Goal: Book appointment/travel/reservation

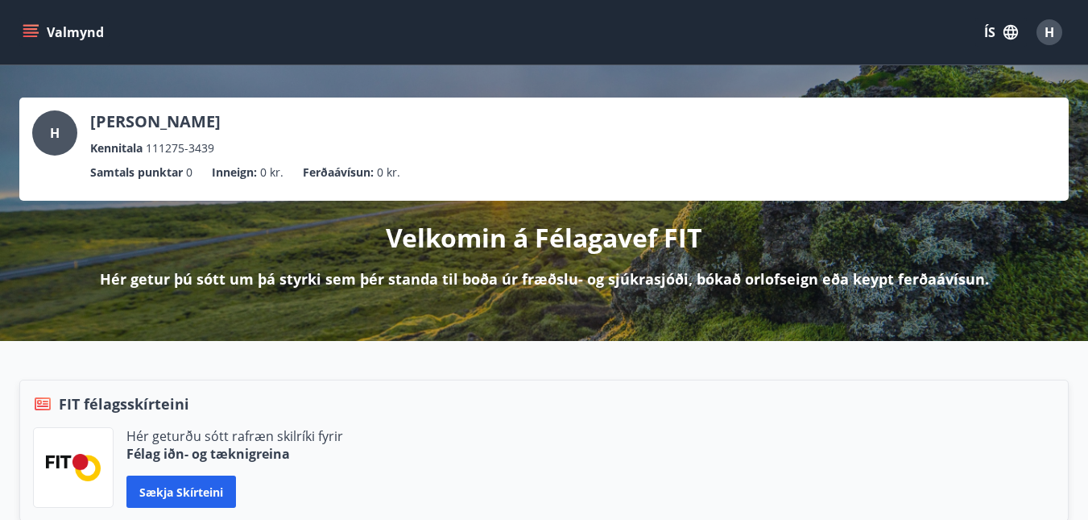
click at [39, 29] on button "Valmynd" at bounding box center [64, 32] width 91 height 29
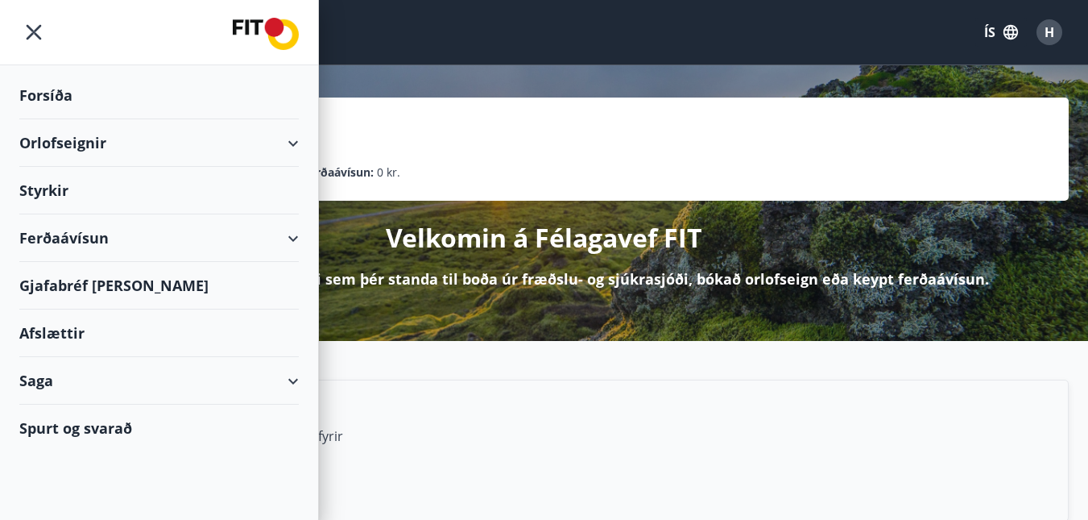
click at [53, 119] on div "Styrkir" at bounding box center [159, 96] width 280 height 48
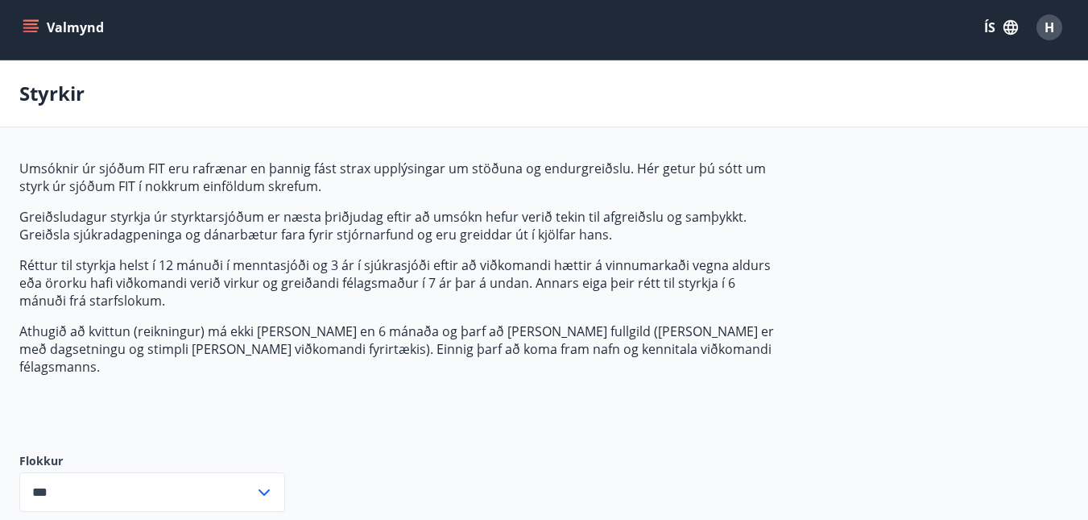
scroll to position [242, 0]
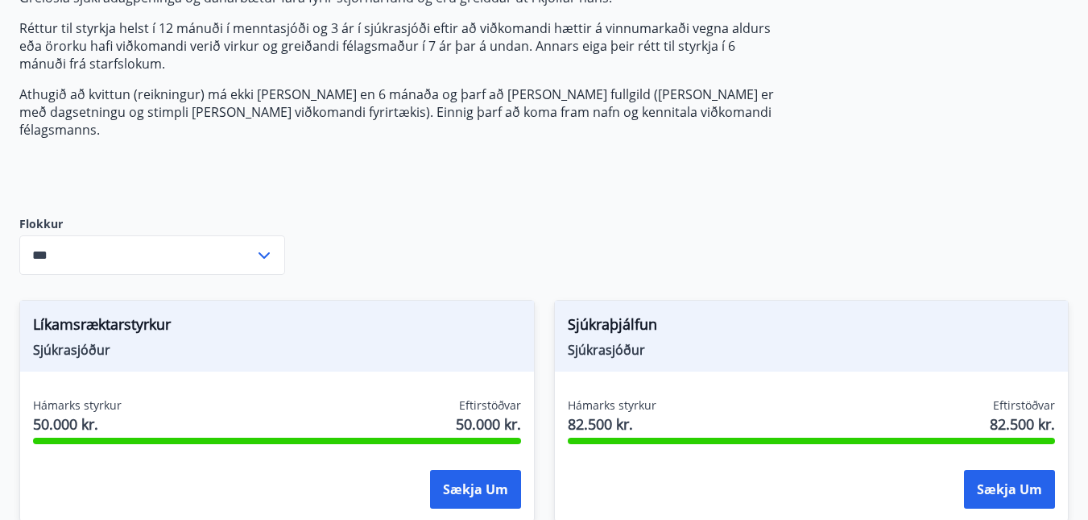
click at [147, 235] on input "***" at bounding box center [136, 254] width 235 height 39
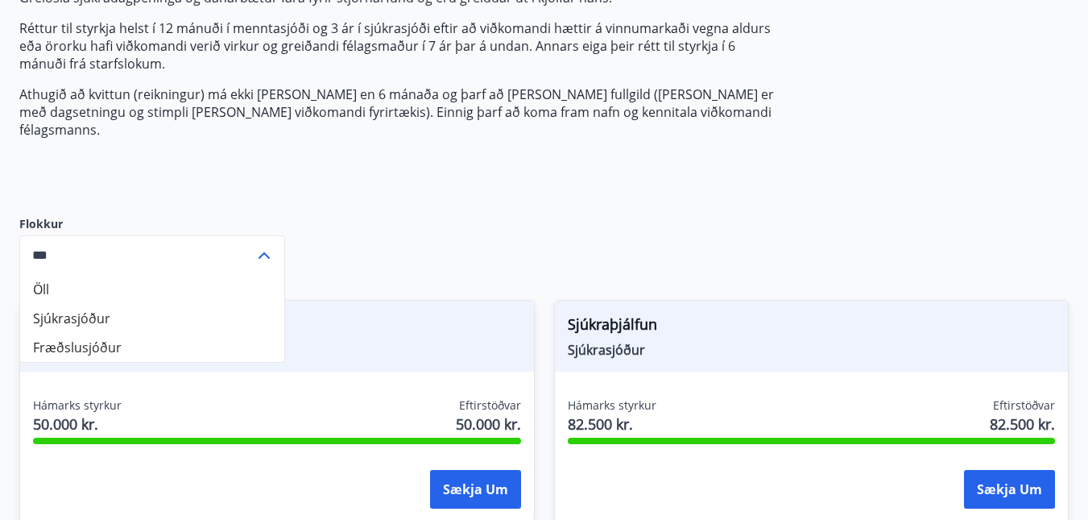
click at [118, 307] on li "Sjúkrasjóður" at bounding box center [152, 318] width 264 height 29
type input "**********"
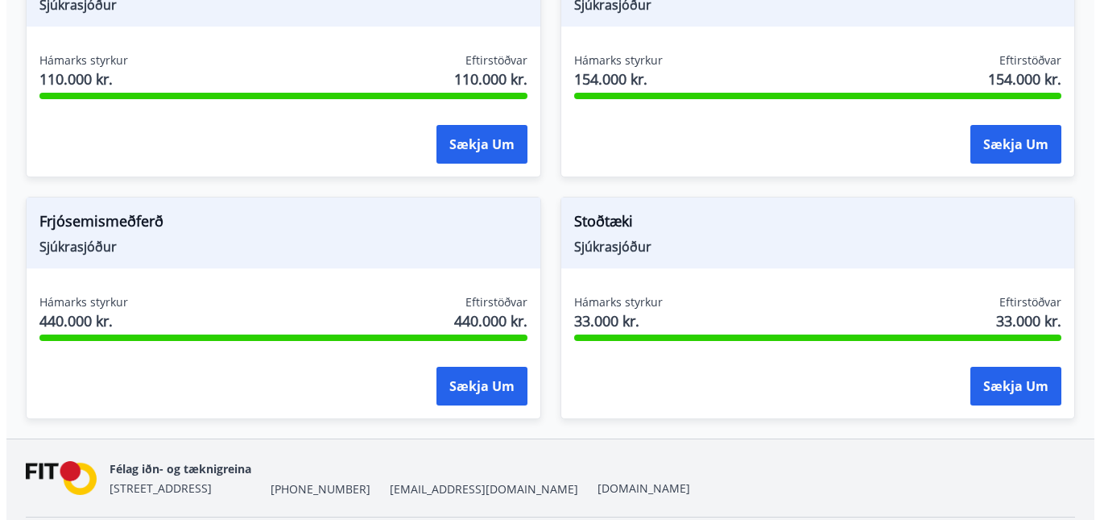
scroll to position [1589, 0]
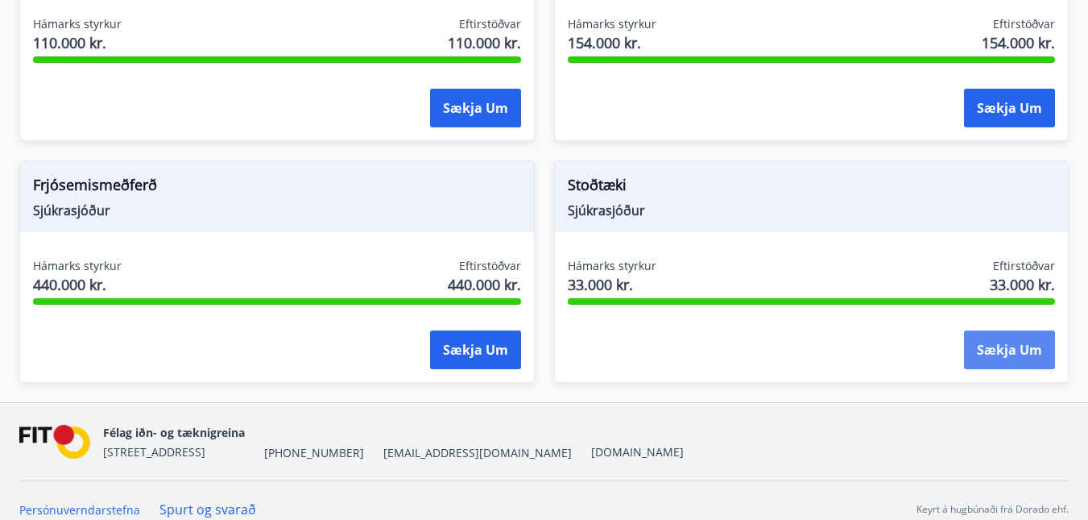
click at [1002, 330] on button "Sækja um" at bounding box center [1009, 349] width 91 height 39
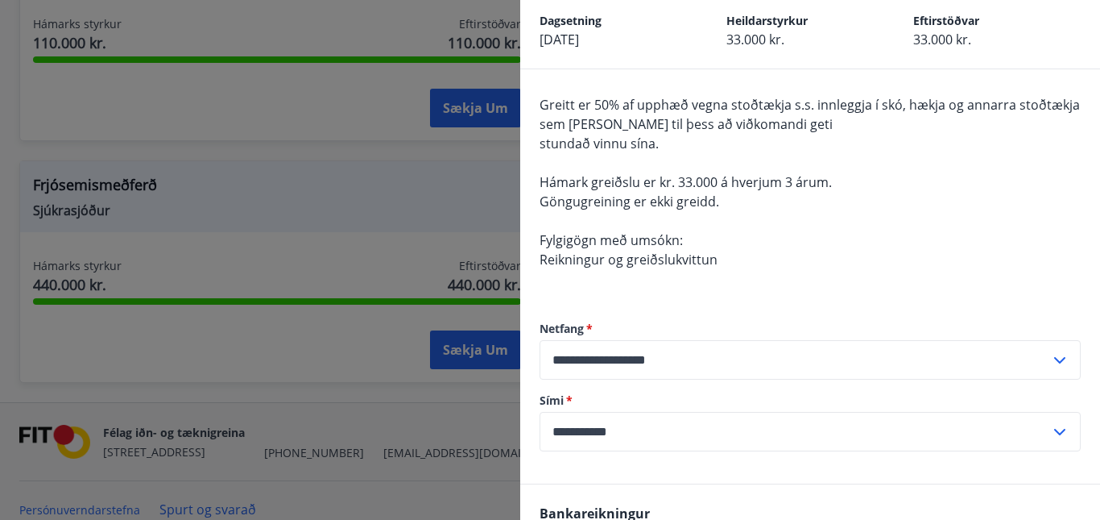
scroll to position [161, 0]
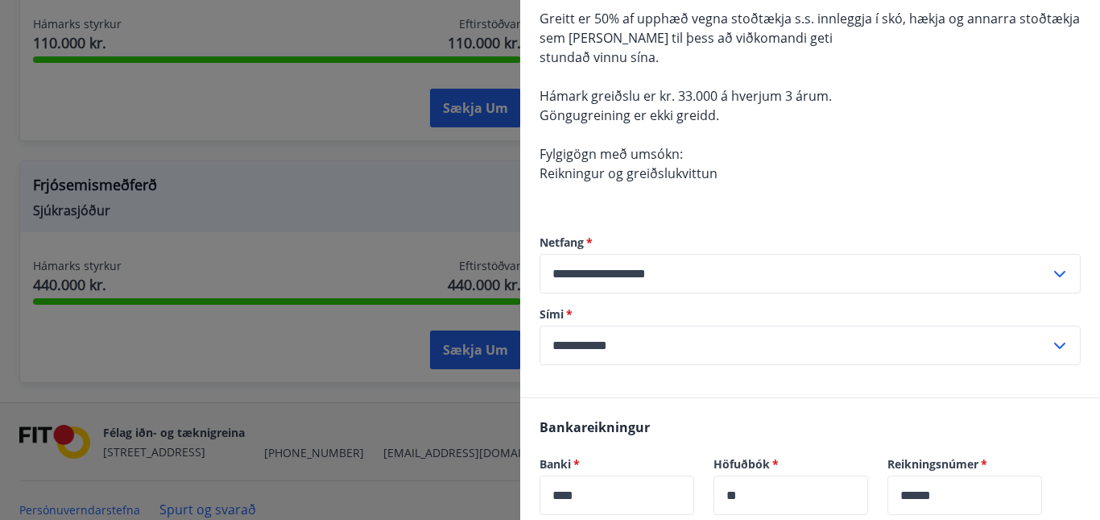
click at [693, 345] on input "**********" at bounding box center [795, 344] width 511 height 39
click at [686, 341] on input "**********" at bounding box center [795, 344] width 511 height 39
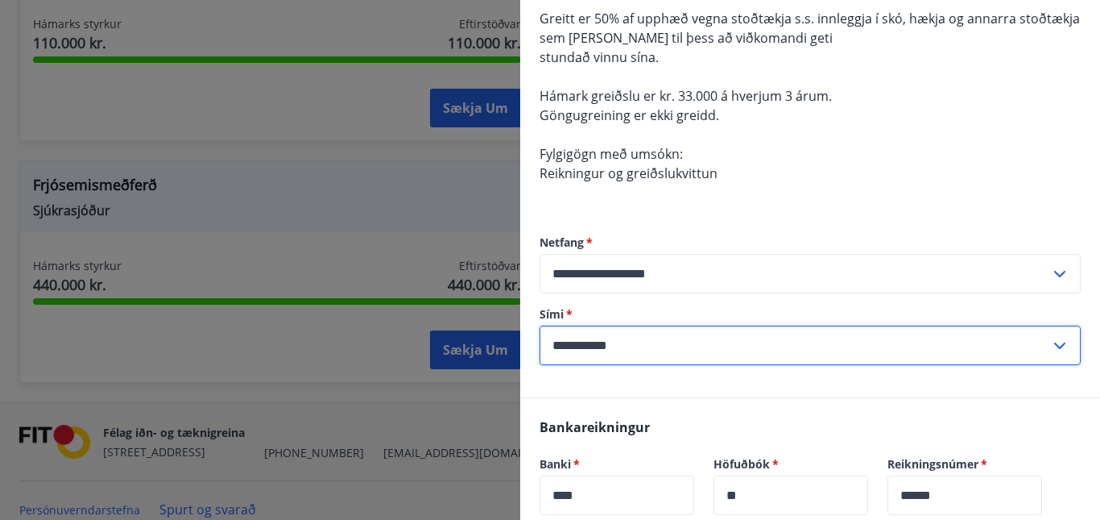
click at [577, 340] on input "**********" at bounding box center [795, 344] width 511 height 39
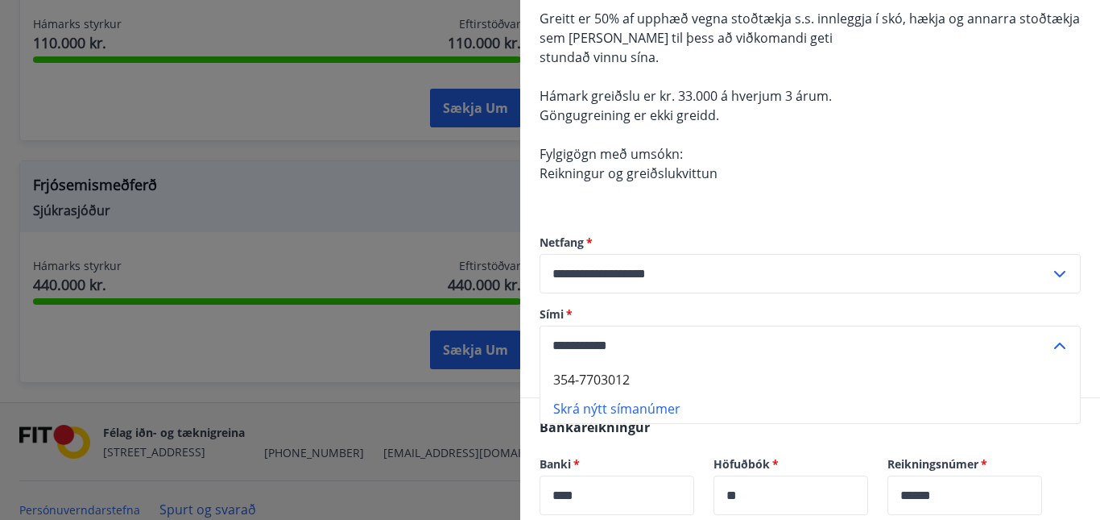
click at [582, 344] on input "**********" at bounding box center [795, 344] width 511 height 39
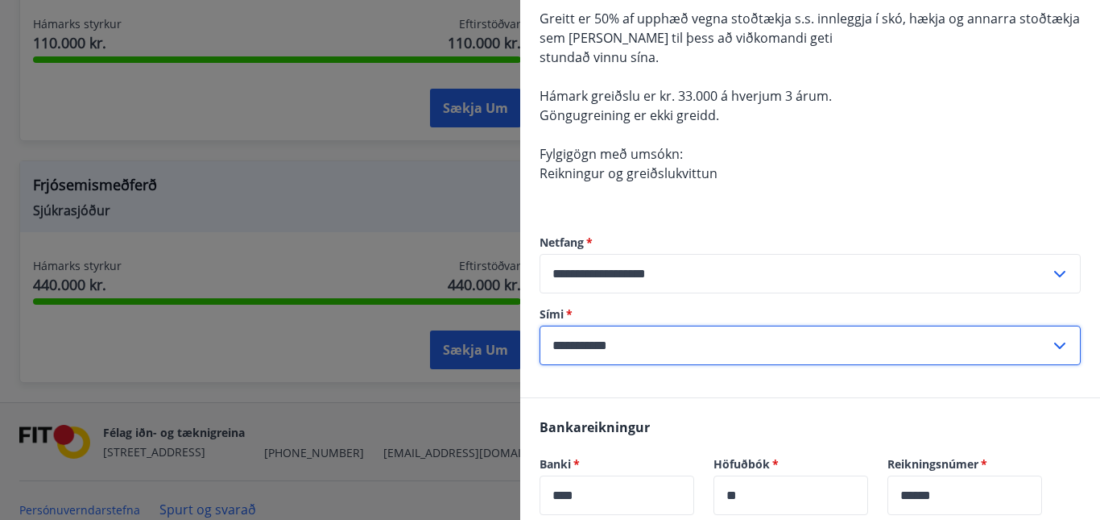
type input "**********"
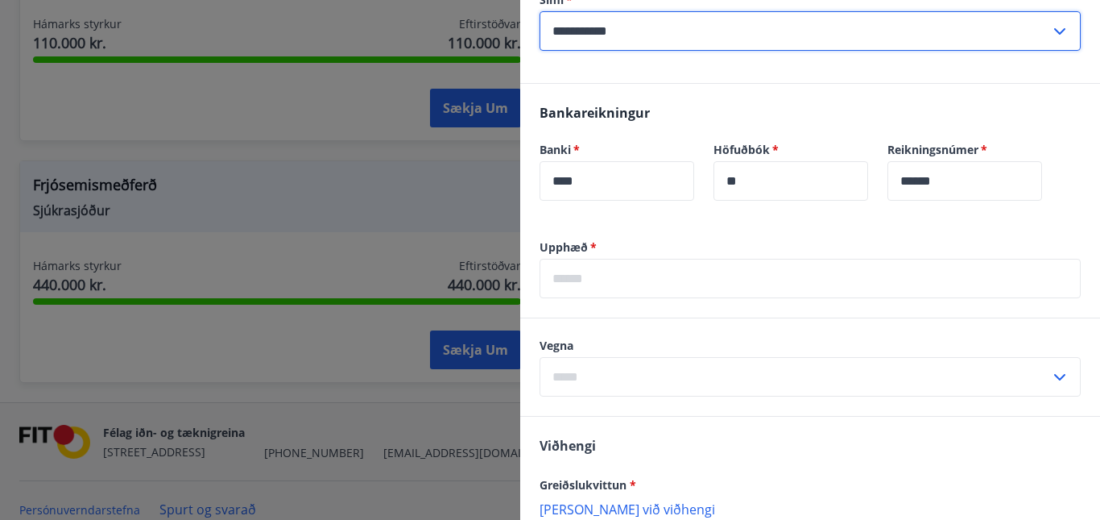
scroll to position [483, 0]
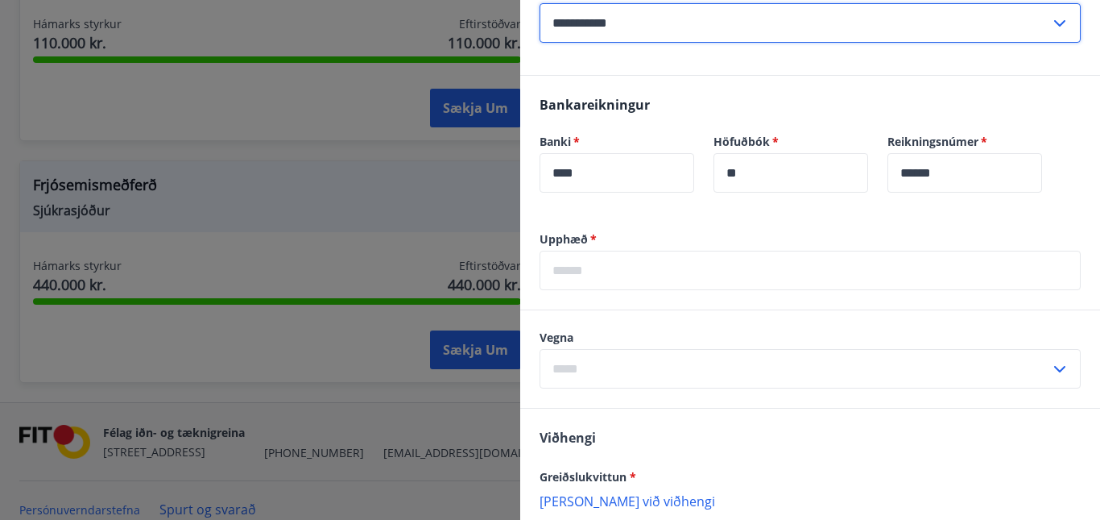
click at [619, 272] on input "text" at bounding box center [810, 270] width 541 height 39
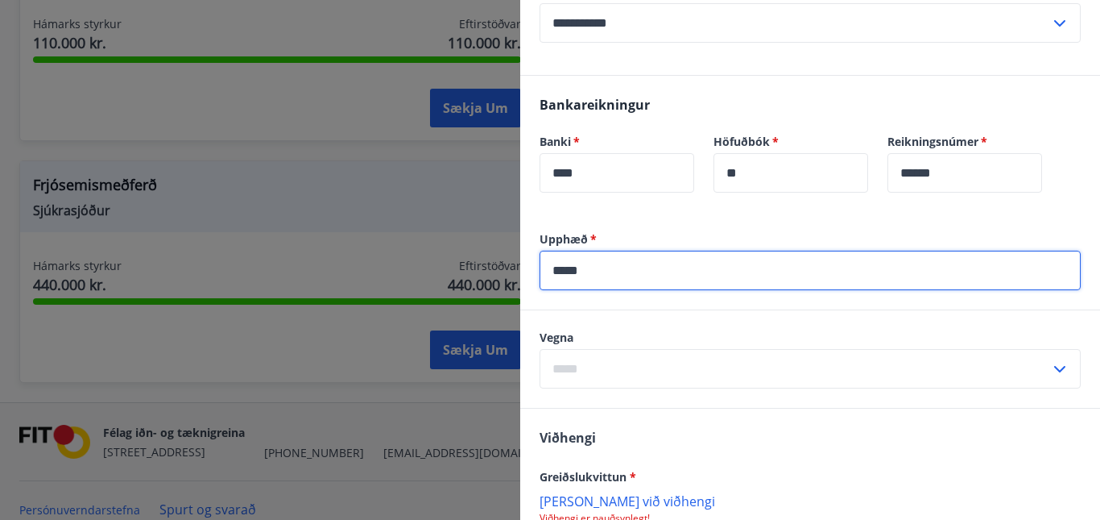
type input "*****"
click at [710, 360] on input "text" at bounding box center [795, 368] width 511 height 39
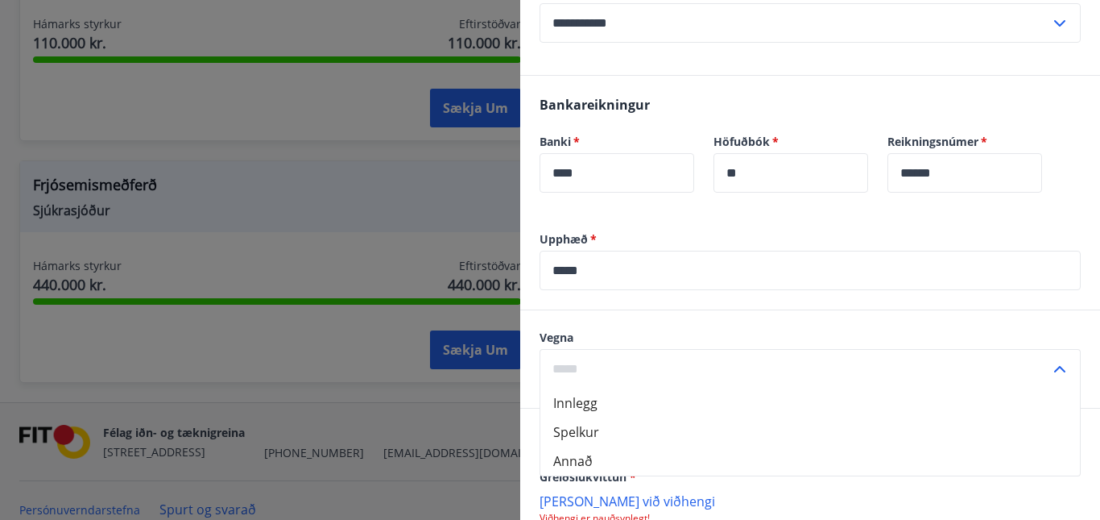
click at [629, 422] on li "Spelkur" at bounding box center [811, 431] width 540 height 29
type input "*******"
click at [639, 362] on input "*******" at bounding box center [795, 368] width 511 height 39
click at [620, 430] on li "Spelkur" at bounding box center [811, 431] width 540 height 29
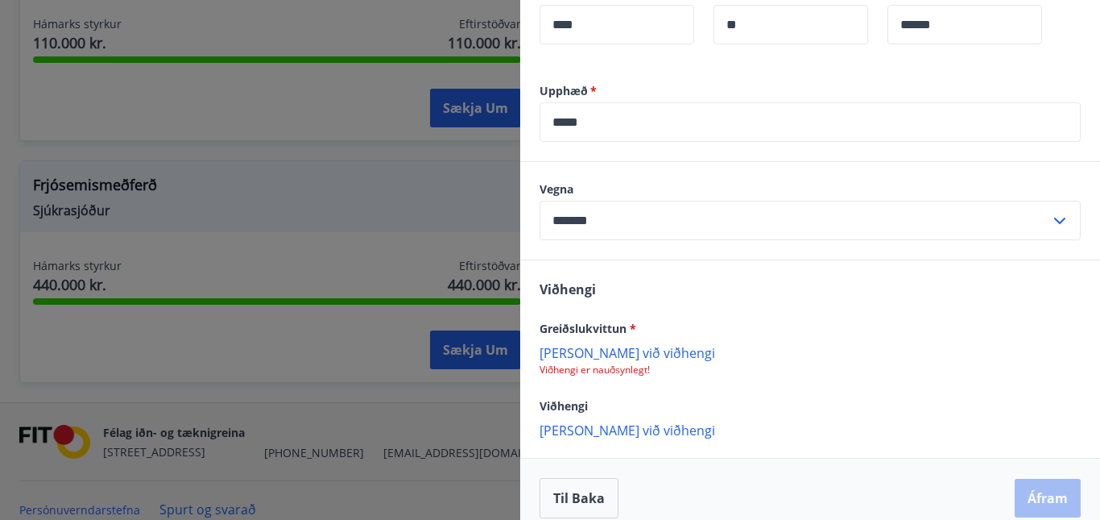
scroll to position [644, 0]
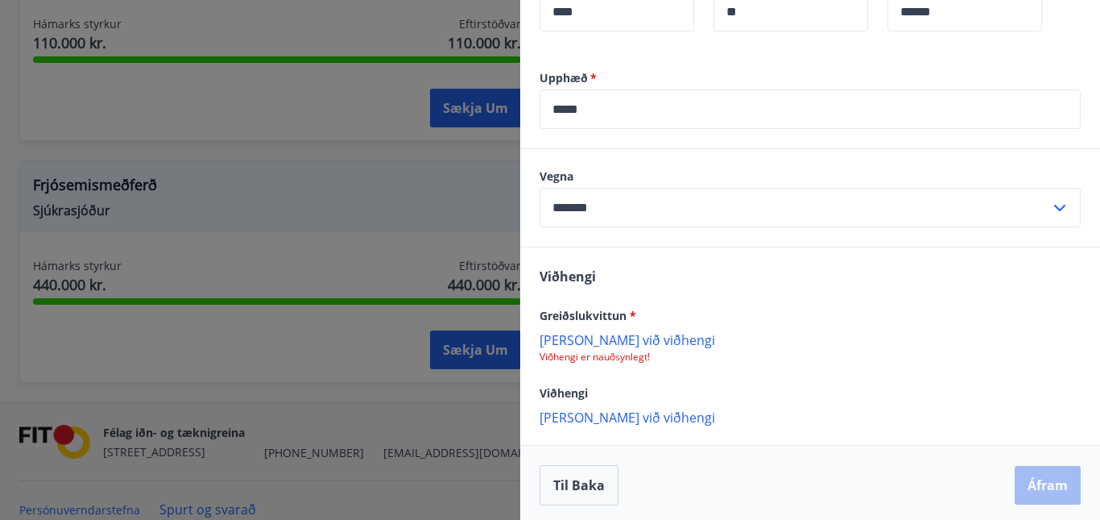
click at [618, 343] on p "Bæta við viðhengi" at bounding box center [810, 339] width 541 height 16
click at [578, 338] on p "Bæta við viðhengi" at bounding box center [810, 339] width 541 height 16
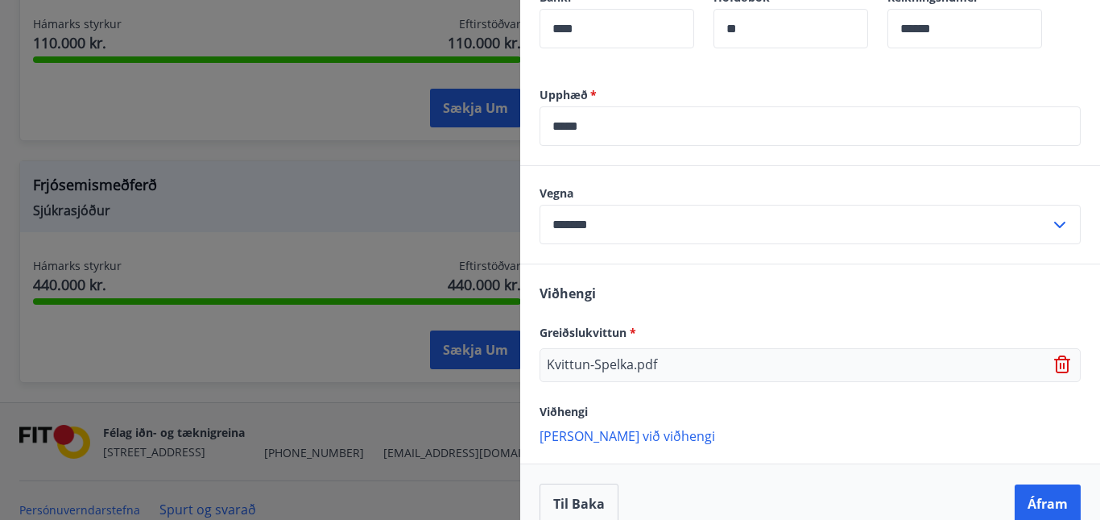
scroll to position [651, 0]
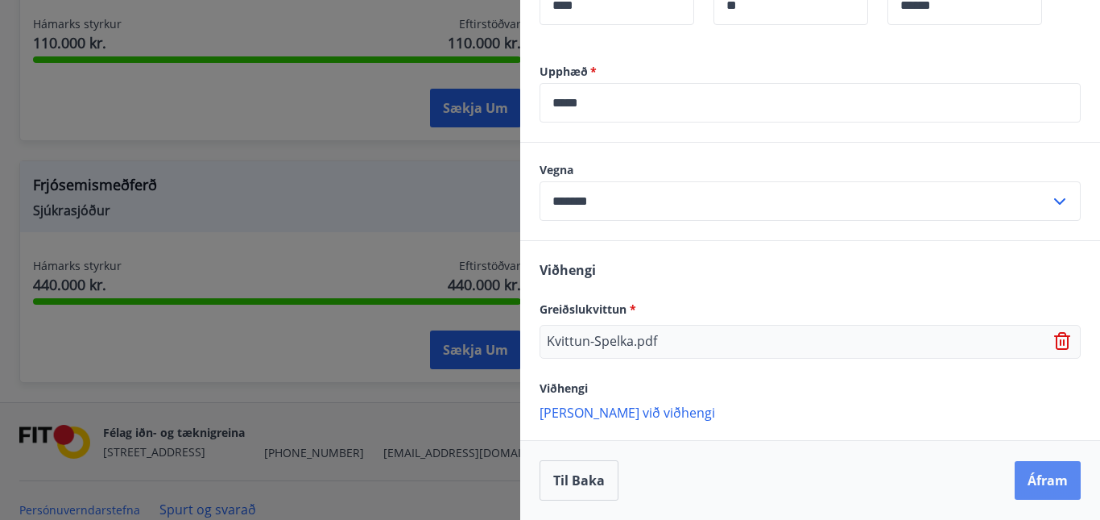
click at [1015, 467] on button "Áfram" at bounding box center [1048, 480] width 66 height 39
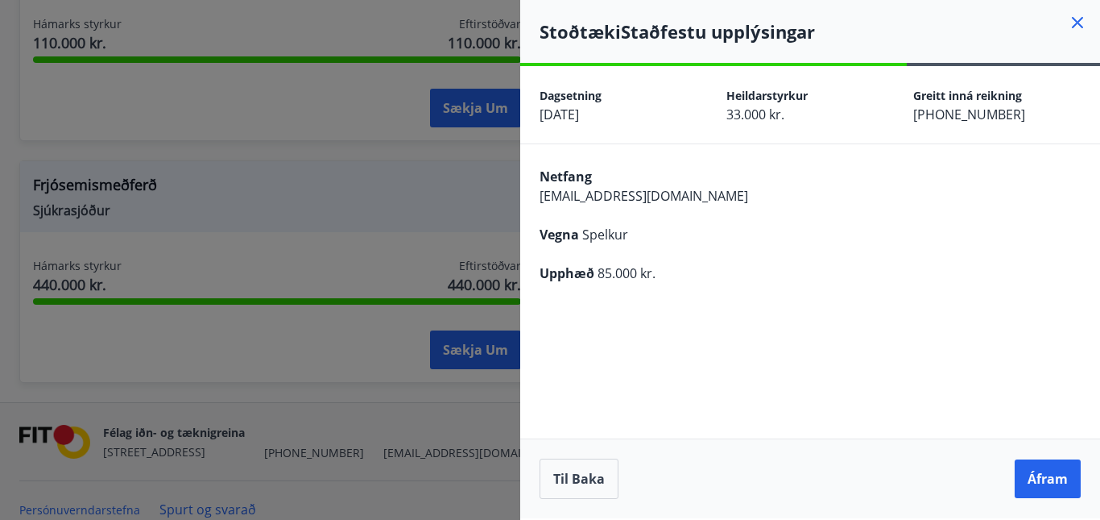
scroll to position [0, 0]
click at [1029, 474] on button "Áfram" at bounding box center [1048, 478] width 66 height 39
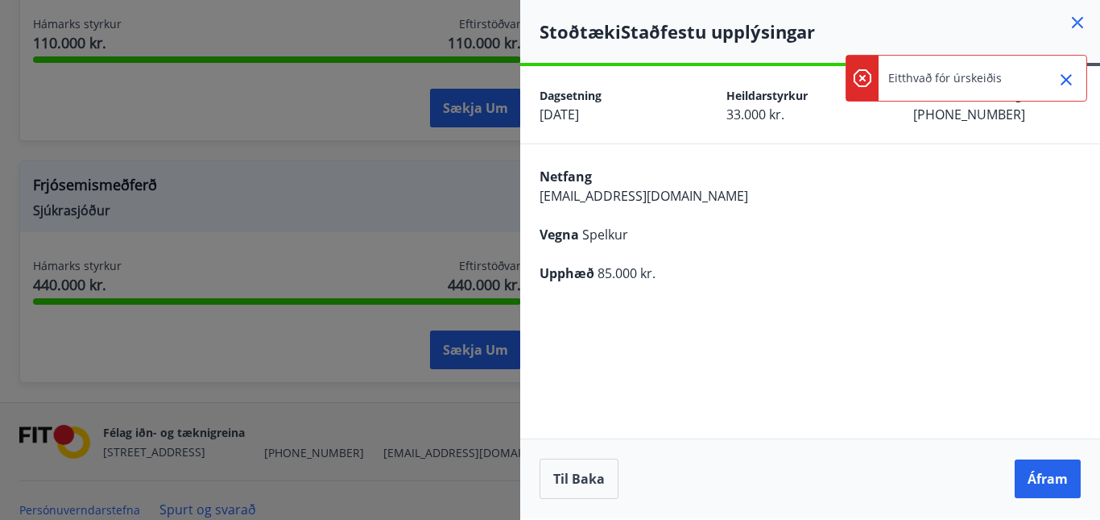
click at [1062, 77] on icon "Close" at bounding box center [1066, 79] width 11 height 11
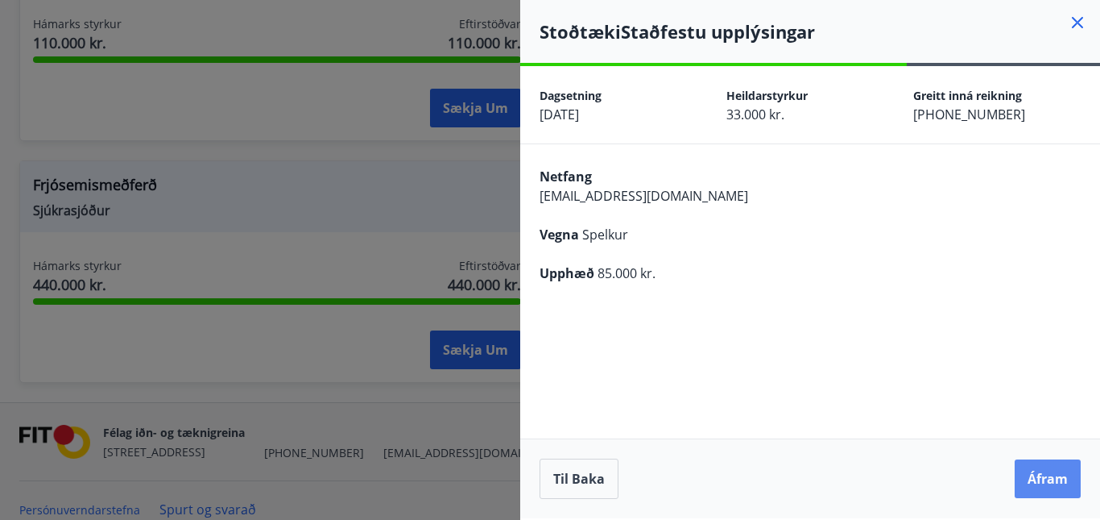
click at [1038, 481] on button "Áfram" at bounding box center [1048, 478] width 66 height 39
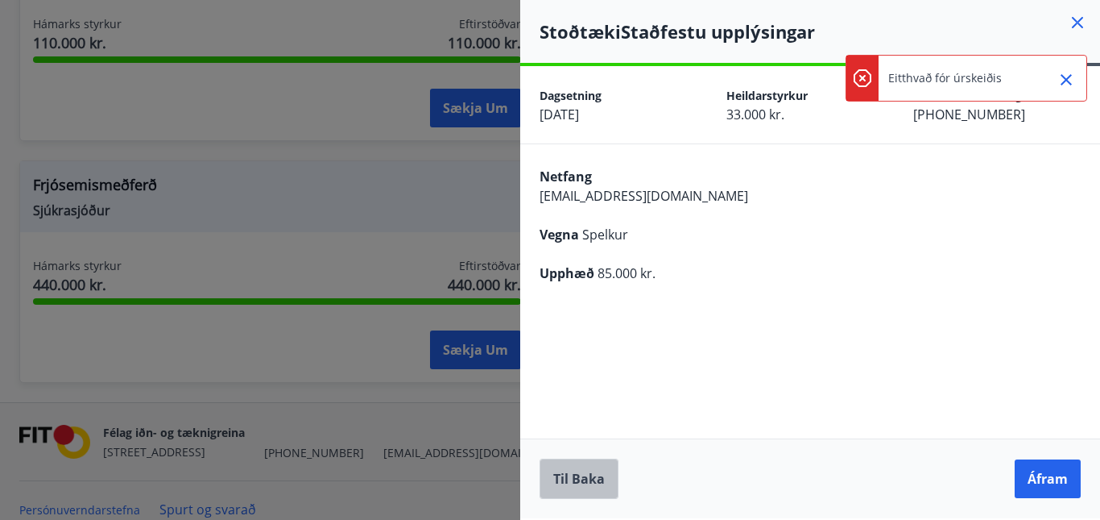
click at [600, 478] on button "Til baka" at bounding box center [579, 478] width 79 height 40
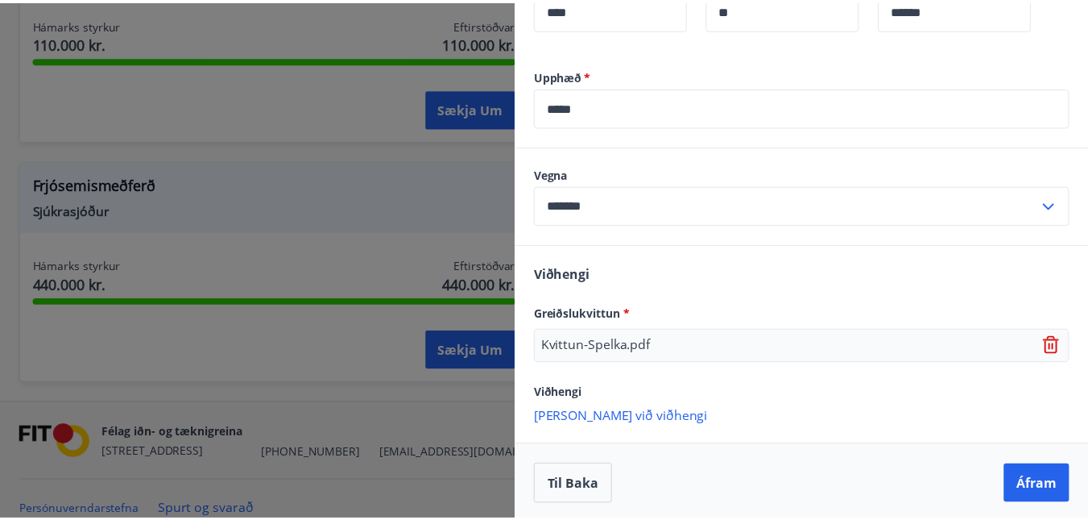
scroll to position [651, 0]
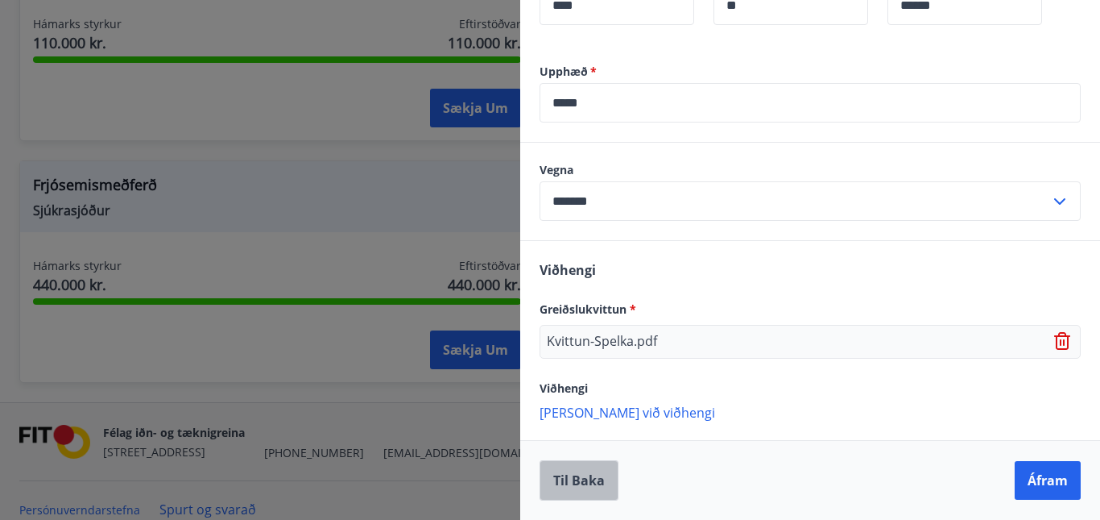
click at [589, 487] on button "Til baka" at bounding box center [579, 480] width 79 height 40
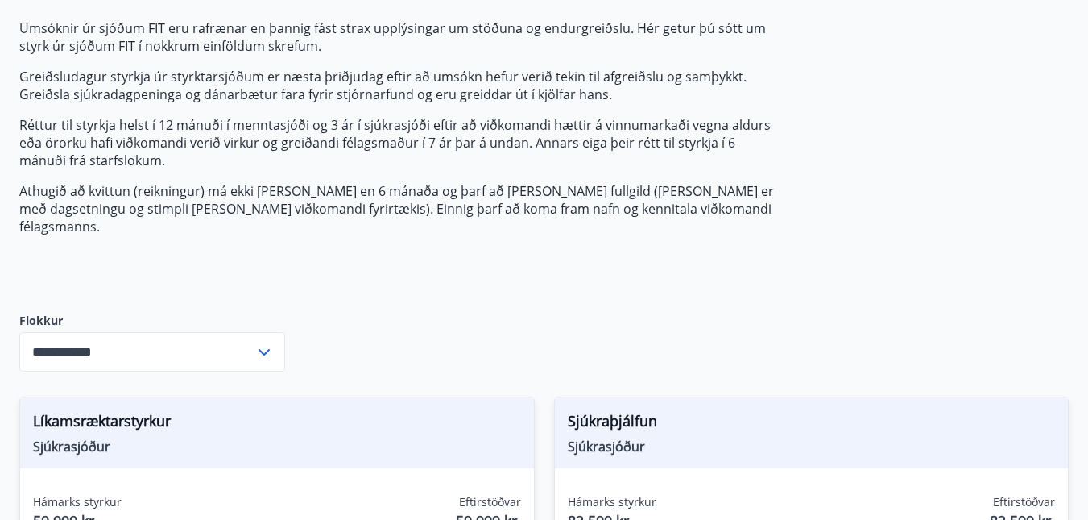
scroll to position [0, 0]
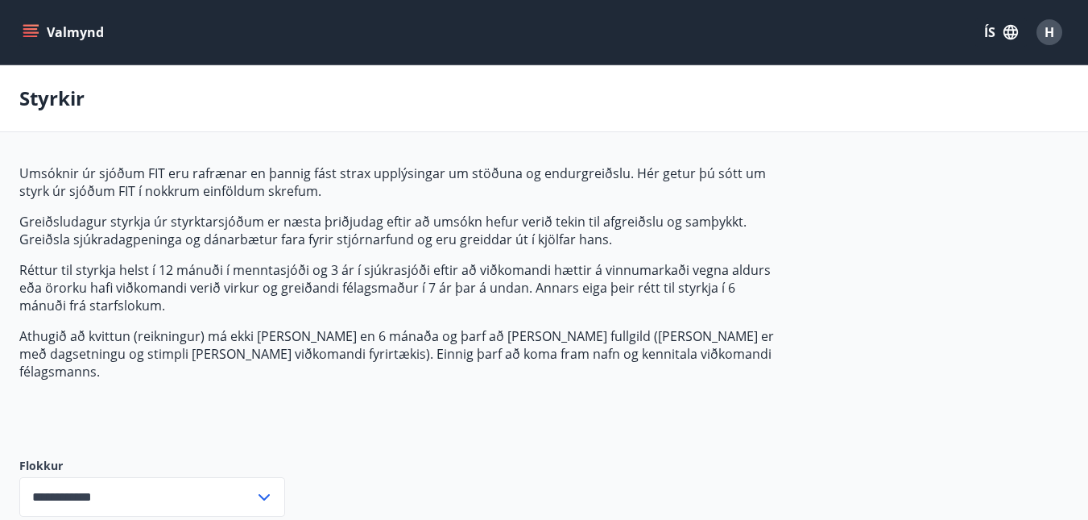
click at [30, 28] on icon "menu" at bounding box center [30, 29] width 14 height 2
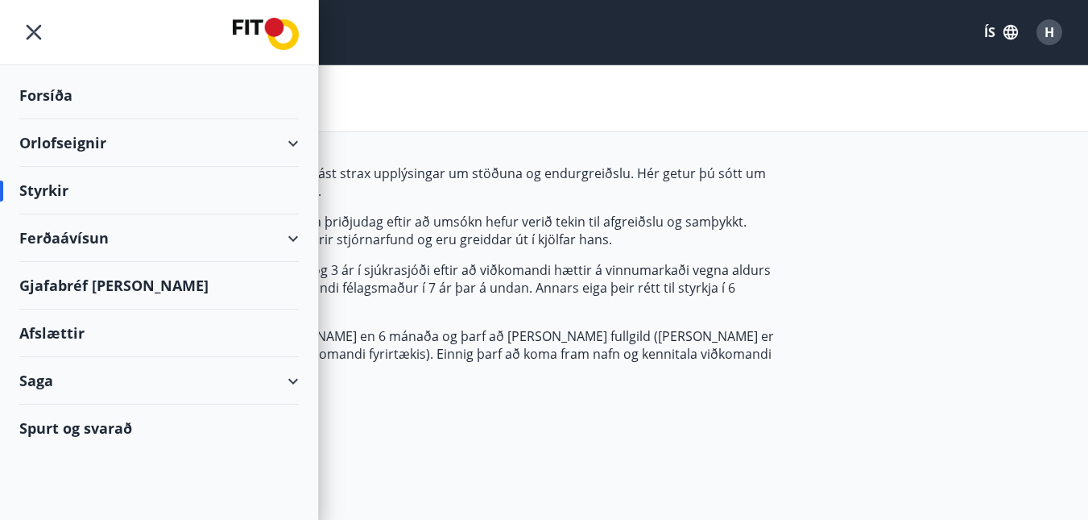
click at [293, 234] on div "Ferðaávísun" at bounding box center [159, 238] width 280 height 48
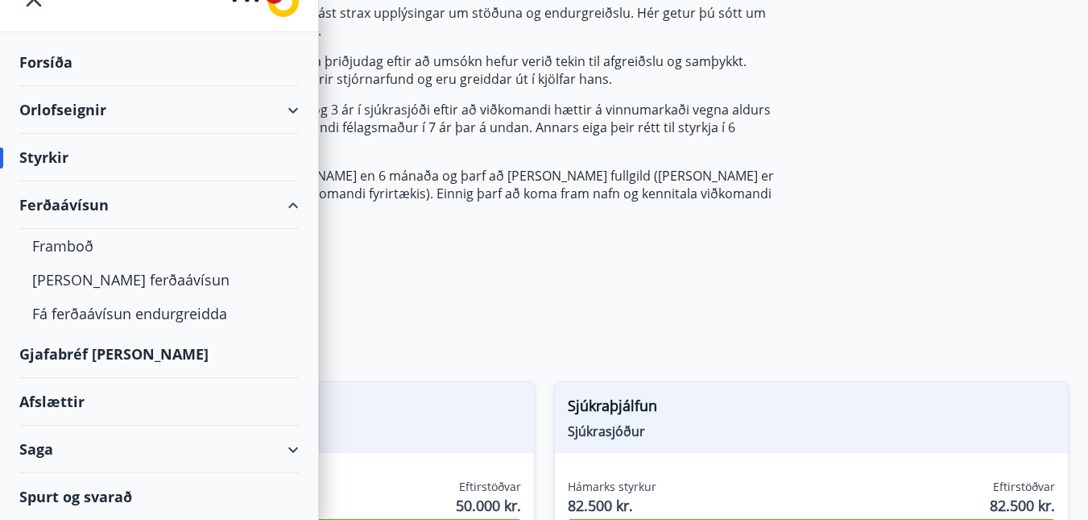
scroll to position [322, 0]
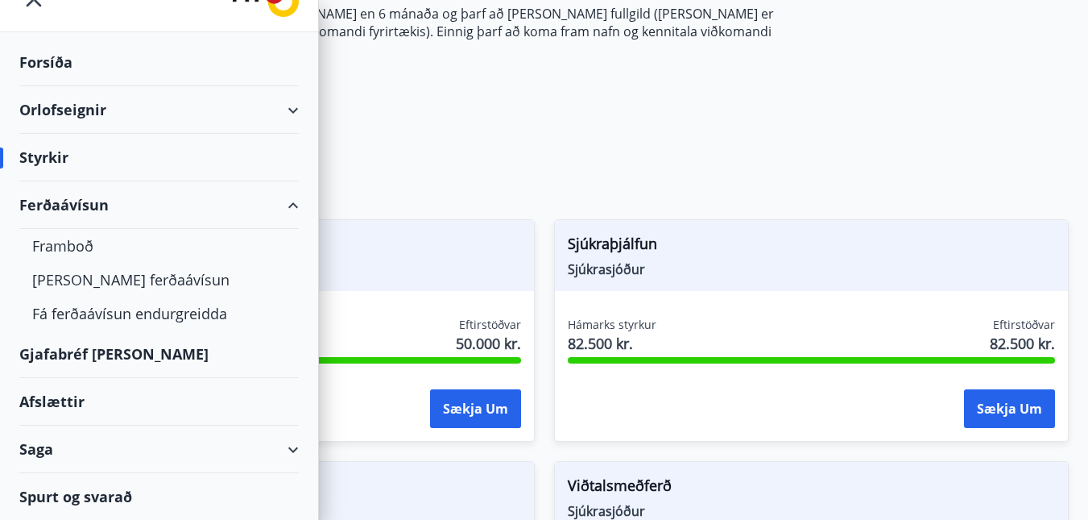
click at [255, 445] on div "Saga" at bounding box center [159, 449] width 280 height 48
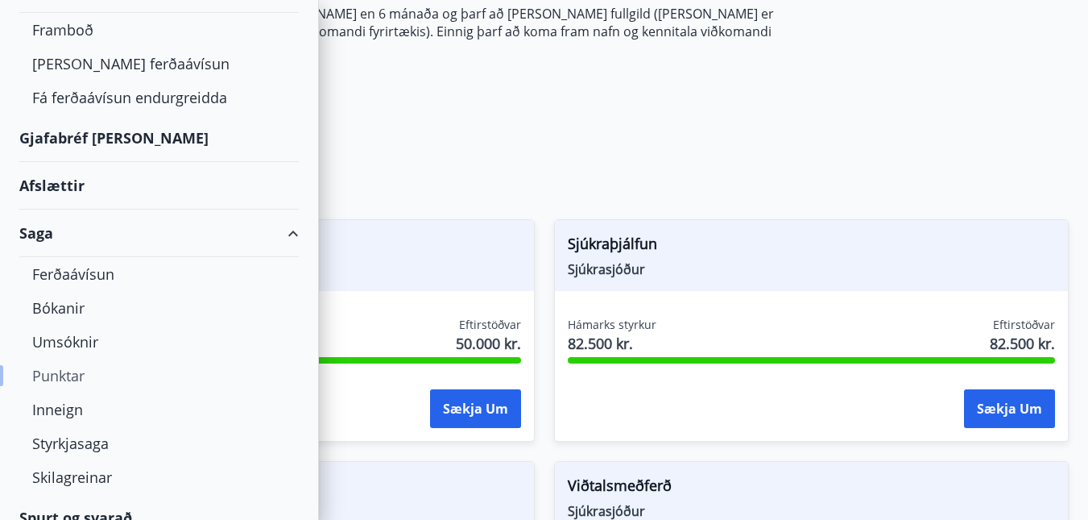
scroll to position [270, 0]
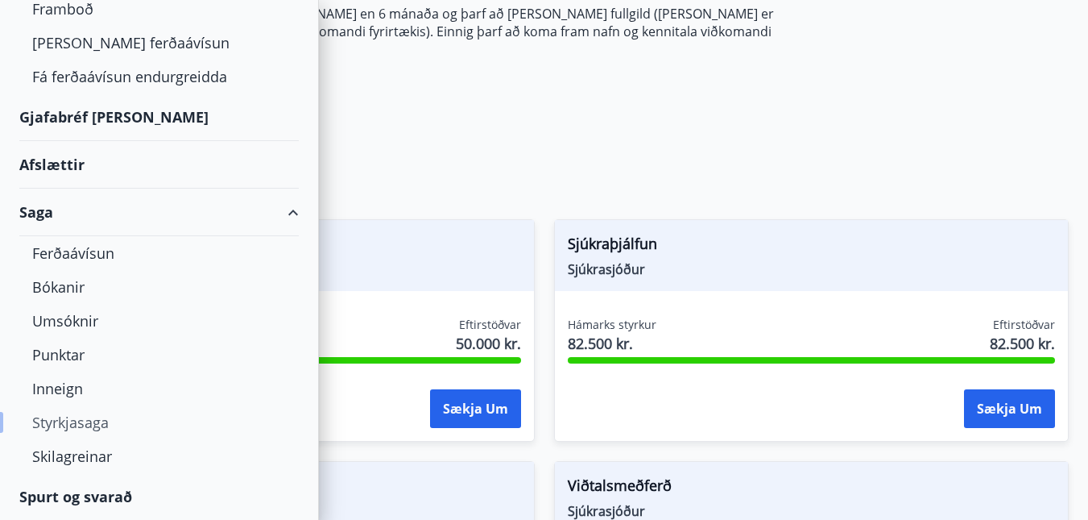
click at [68, 420] on div "Styrkjasaga" at bounding box center [159, 422] width 254 height 34
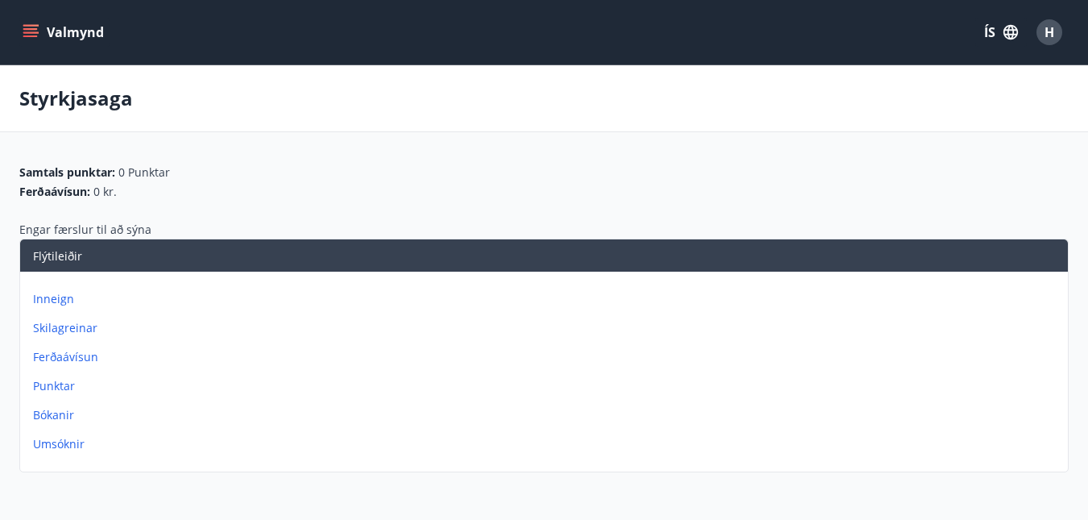
click at [28, 27] on icon "menu" at bounding box center [31, 32] width 16 height 16
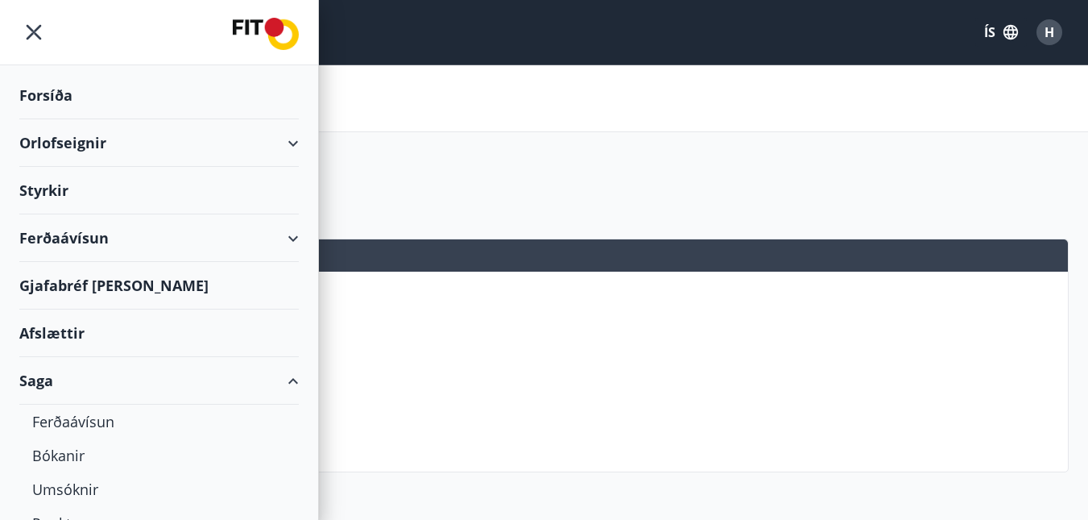
click at [475, 92] on div "Styrkjasaga" at bounding box center [544, 98] width 1088 height 67
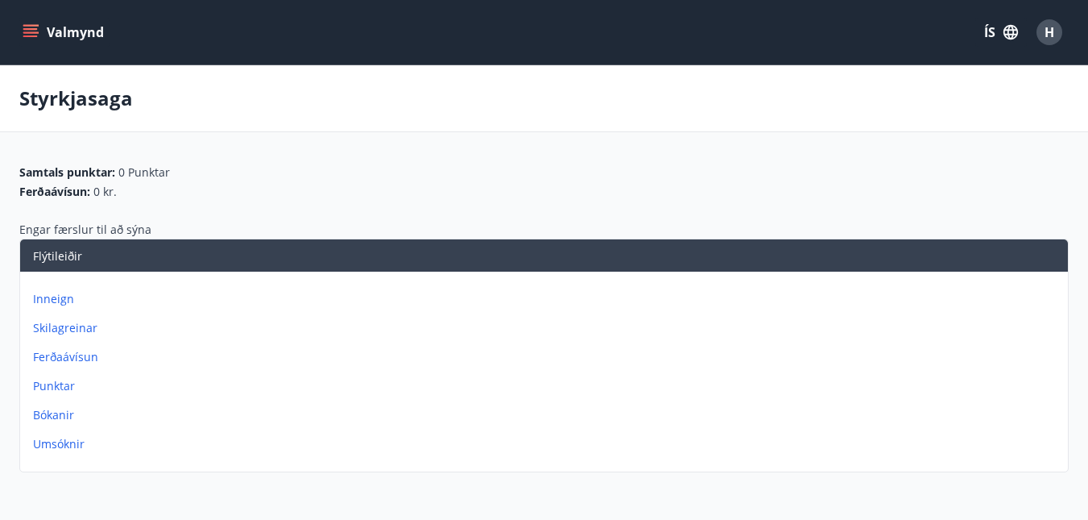
click at [39, 429] on div "Inneign Skilagreinar Ferðaávísun Punktar Bókanir Umsóknir" at bounding box center [544, 364] width 1048 height 187
click at [43, 440] on p "Umsóknir" at bounding box center [547, 444] width 1029 height 16
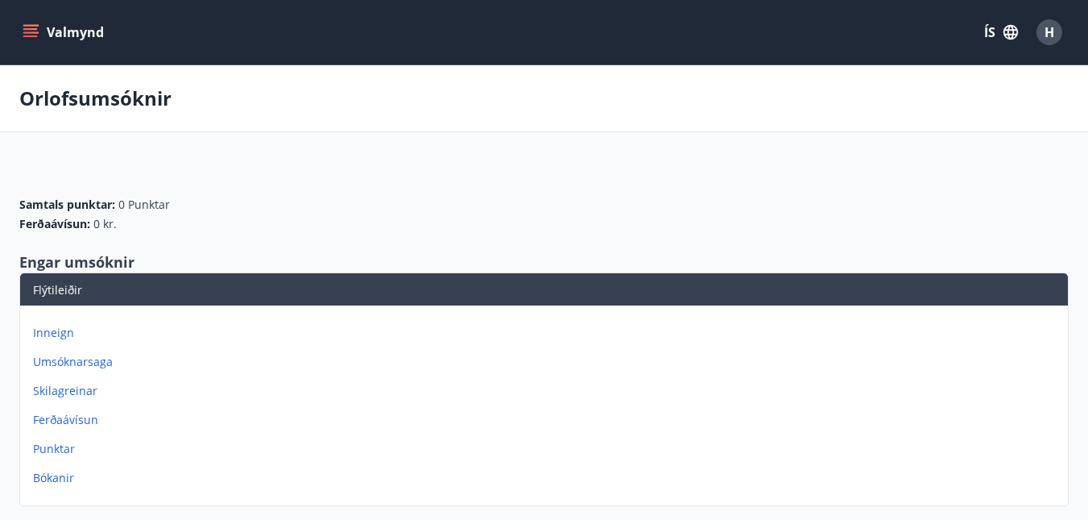
click at [40, 27] on button "Valmynd" at bounding box center [64, 32] width 91 height 29
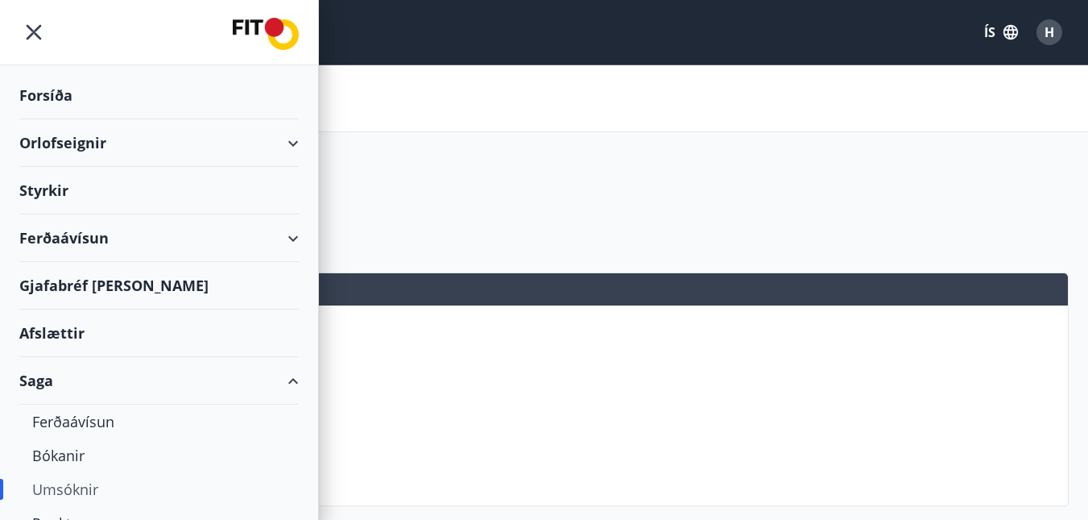
click at [75, 285] on div "Gjafabréf [PERSON_NAME]" at bounding box center [159, 286] width 280 height 48
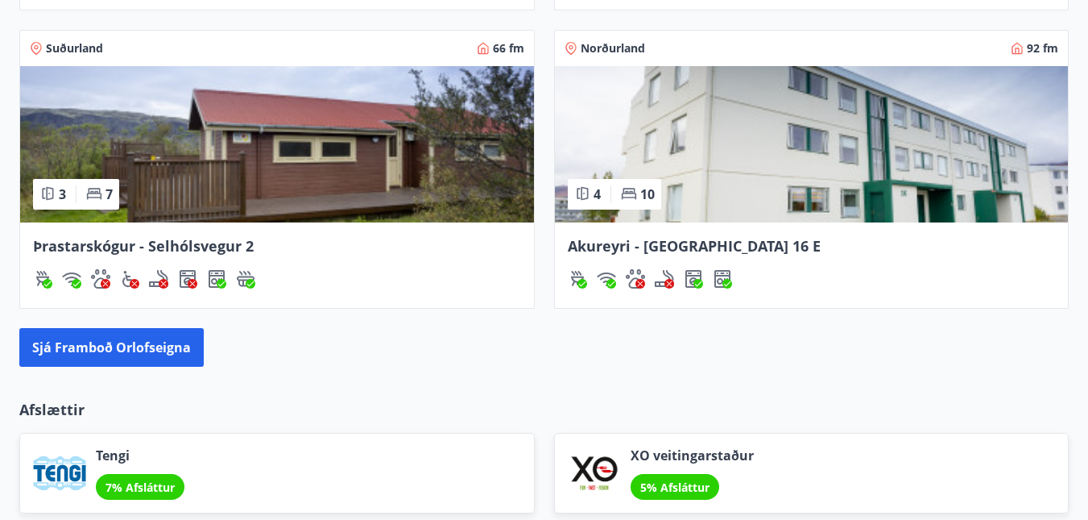
scroll to position [1569, 0]
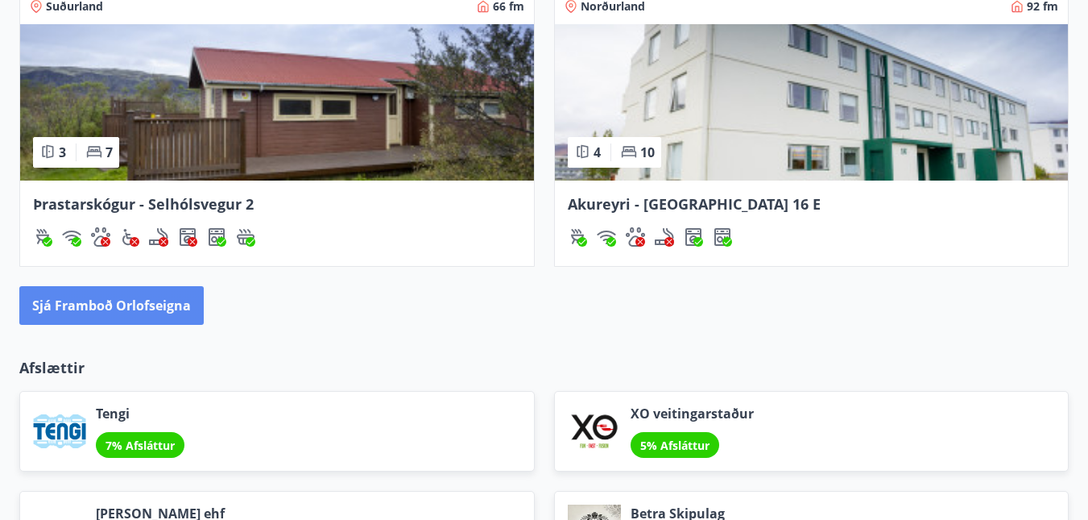
click at [126, 299] on button "Sjá framboð orlofseigna" at bounding box center [111, 305] width 184 height 39
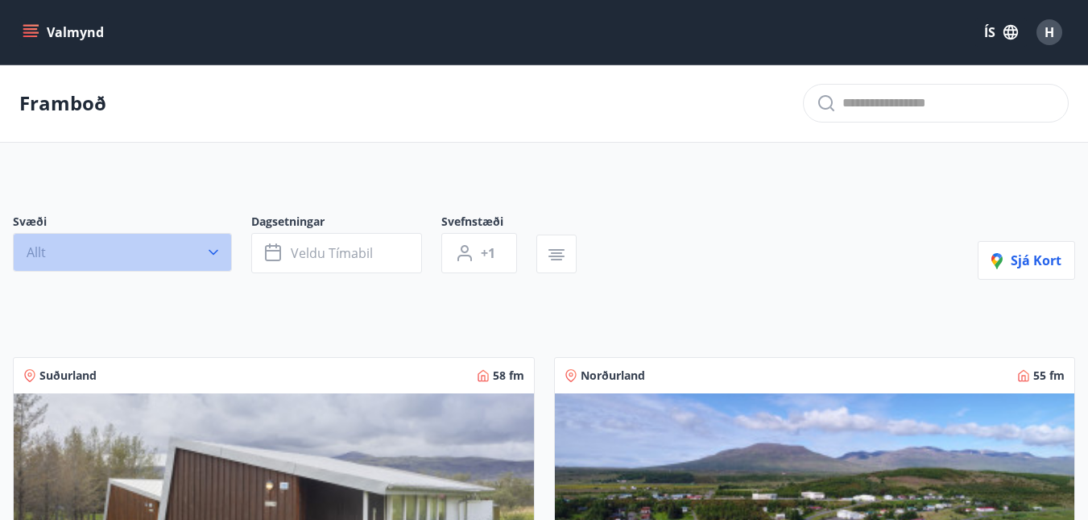
click at [175, 255] on button "Allt" at bounding box center [122, 252] width 219 height 39
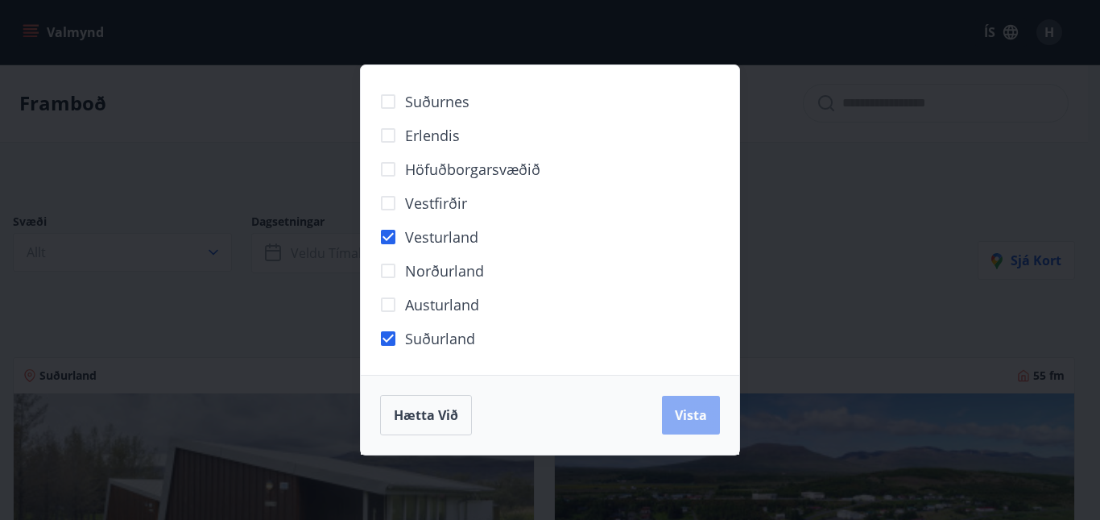
click at [669, 411] on button "Vista" at bounding box center [691, 415] width 58 height 39
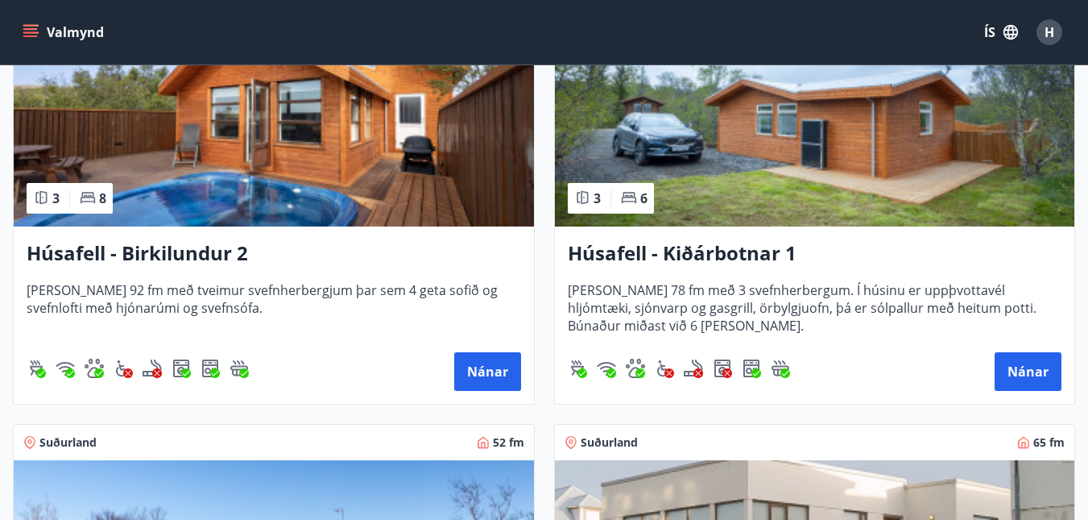
scroll to position [1289, 0]
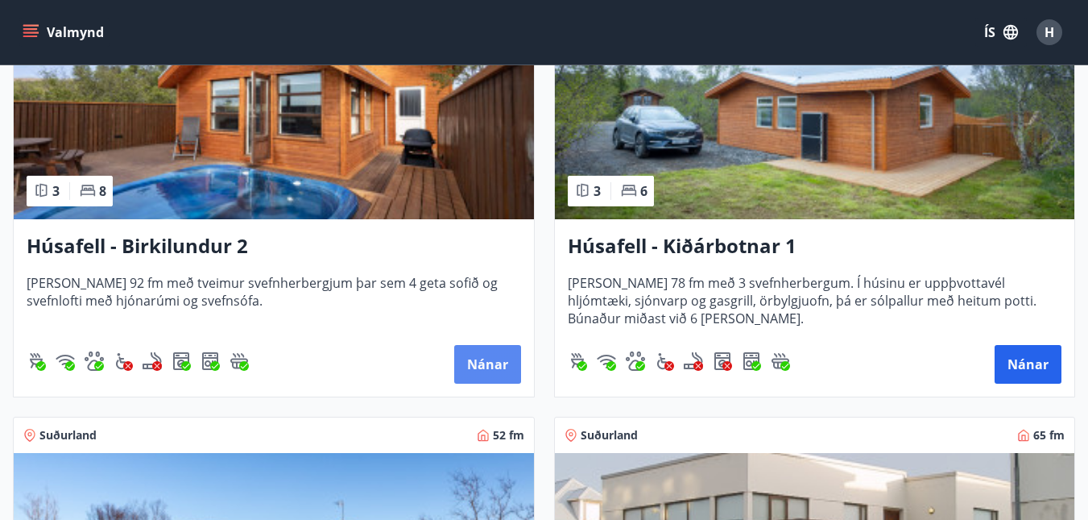
click at [501, 368] on button "Nánar" at bounding box center [487, 364] width 67 height 39
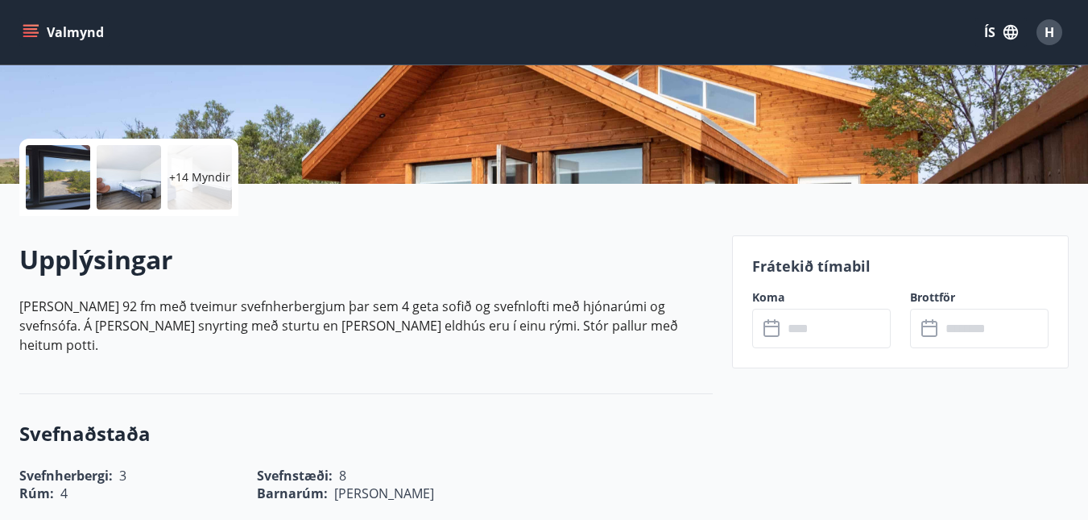
scroll to position [346, 0]
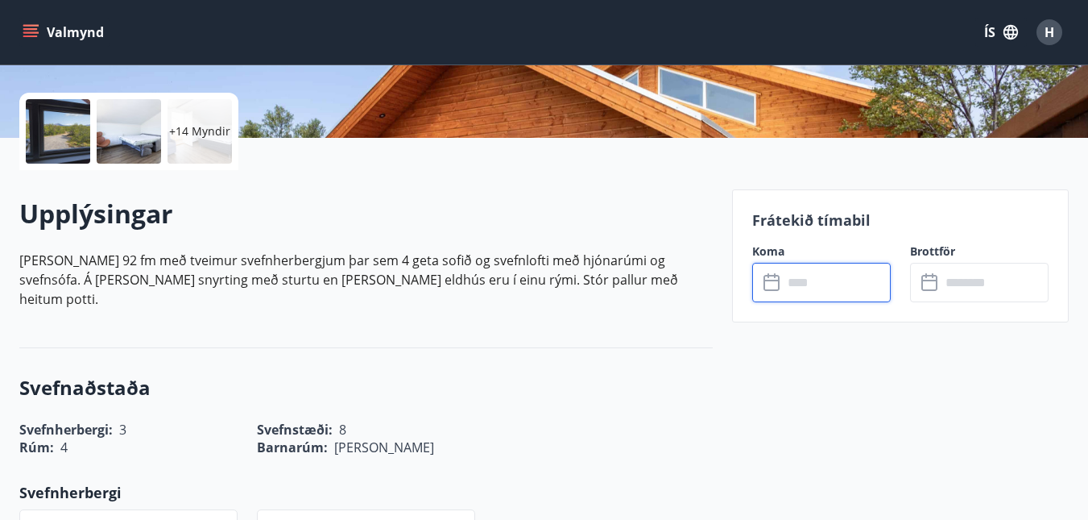
click at [794, 280] on input "text" at bounding box center [837, 282] width 108 height 39
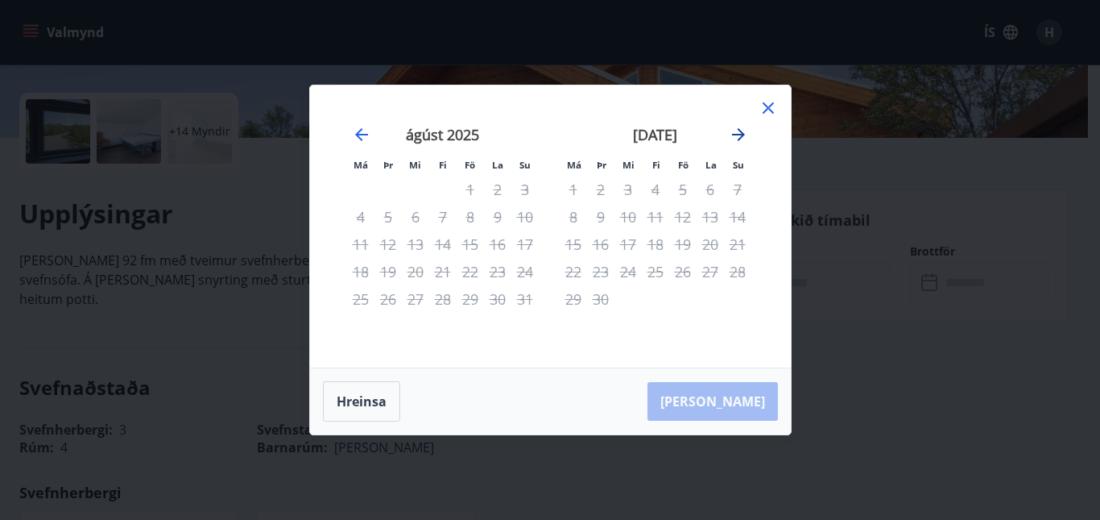
click at [737, 135] on icon "Move forward to switch to the next month." at bounding box center [738, 134] width 13 height 13
click at [738, 135] on icon "Move forward to switch to the next month." at bounding box center [738, 134] width 13 height 13
click at [738, 136] on icon "Move forward to switch to the next month." at bounding box center [738, 134] width 19 height 19
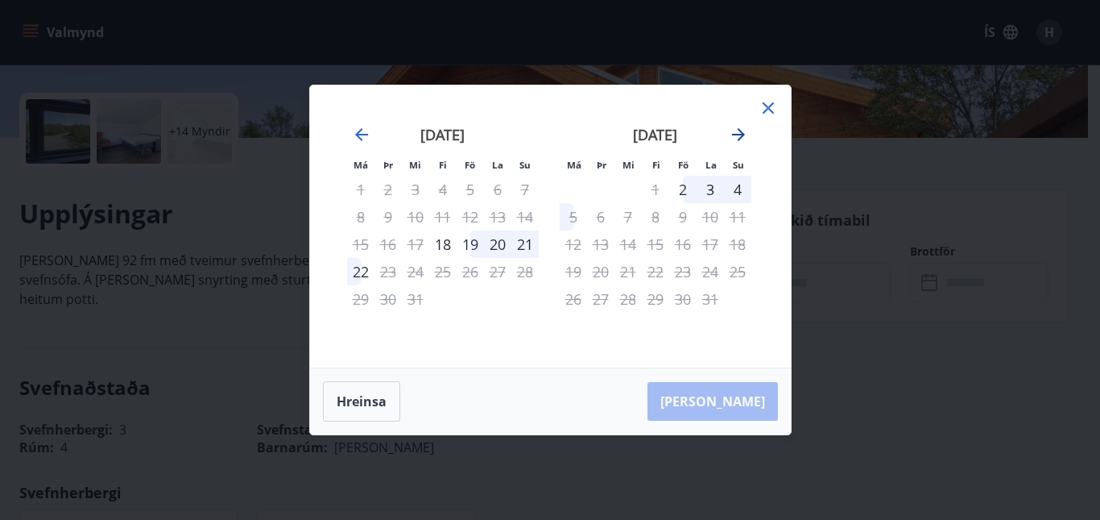
click at [738, 138] on icon "Move forward to switch to the next month." at bounding box center [738, 134] width 19 height 19
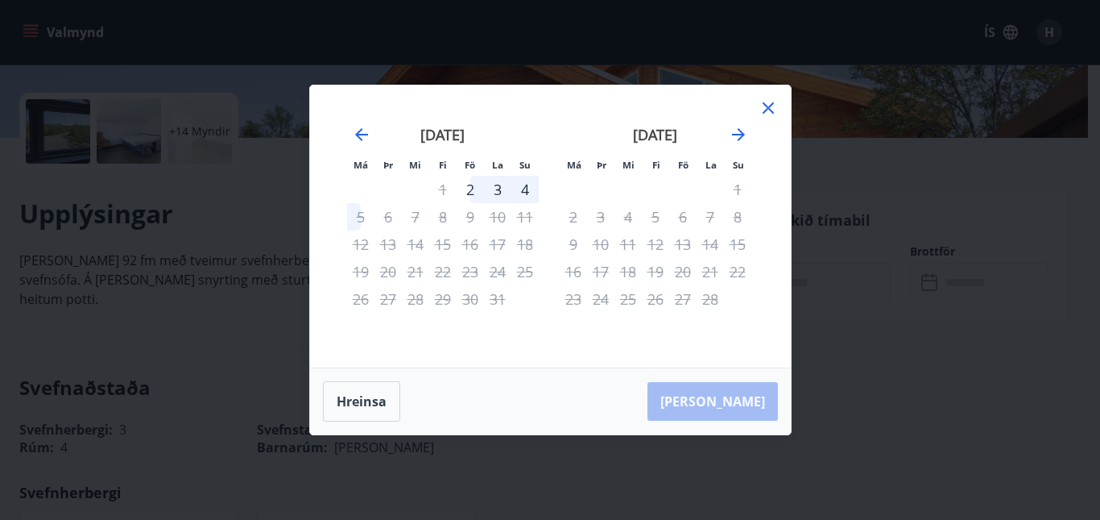
click at [763, 106] on icon at bounding box center [768, 107] width 19 height 19
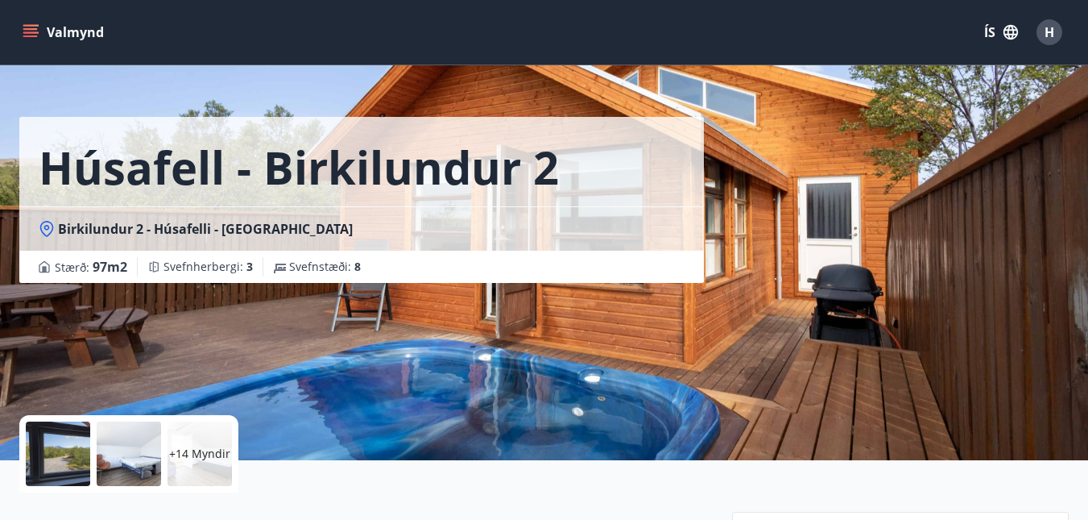
scroll to position [0, 0]
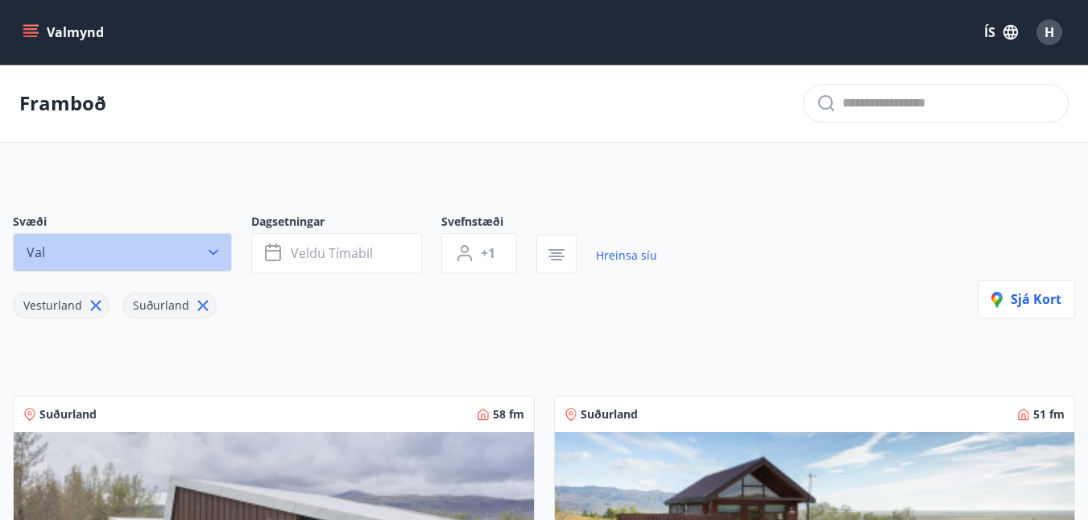
click at [226, 246] on button "Val" at bounding box center [122, 252] width 219 height 39
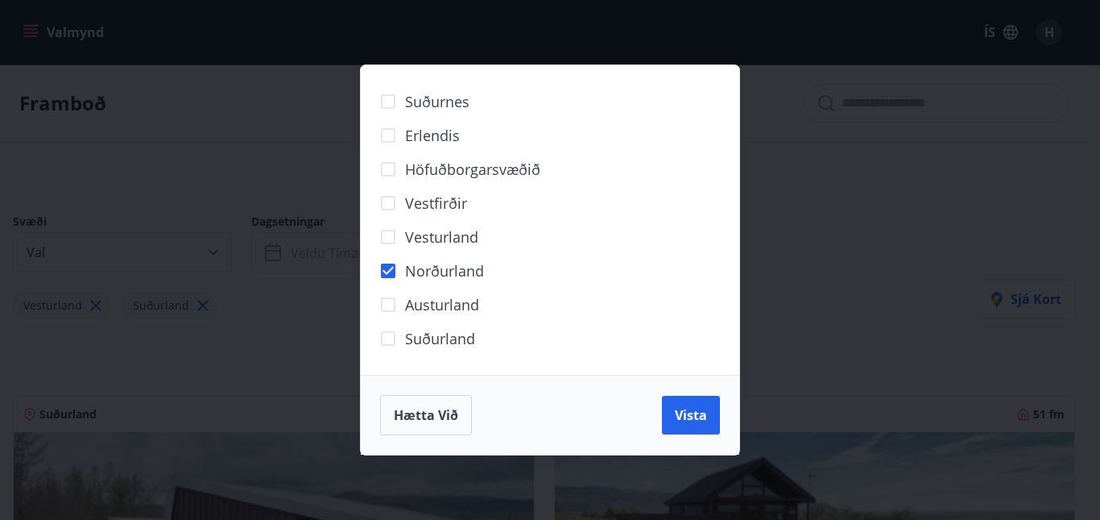
drag, startPoint x: 687, startPoint y: 404, endPoint x: 688, endPoint y: 367, distance: 36.3
click at [687, 403] on button "Vista" at bounding box center [691, 415] width 58 height 39
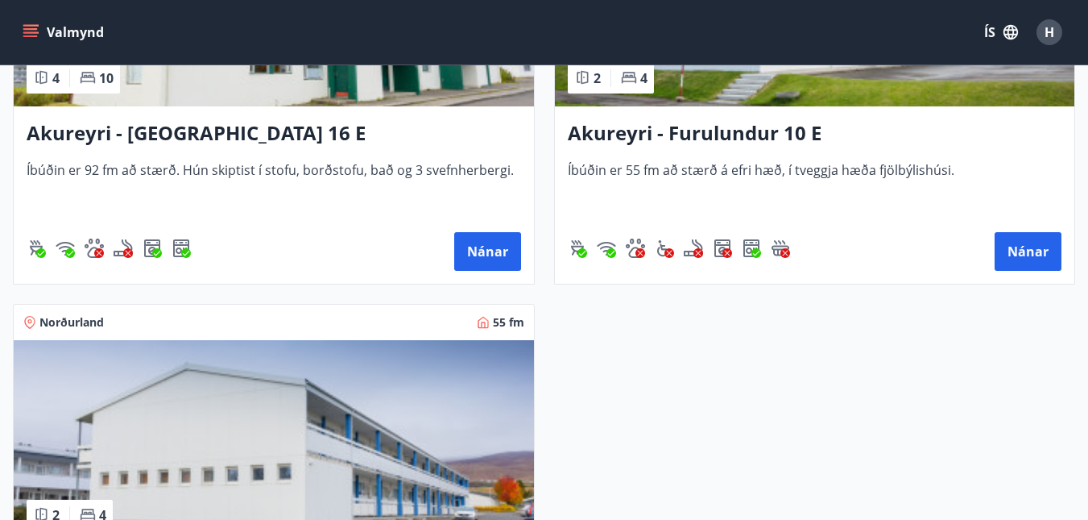
scroll to position [1531, 0]
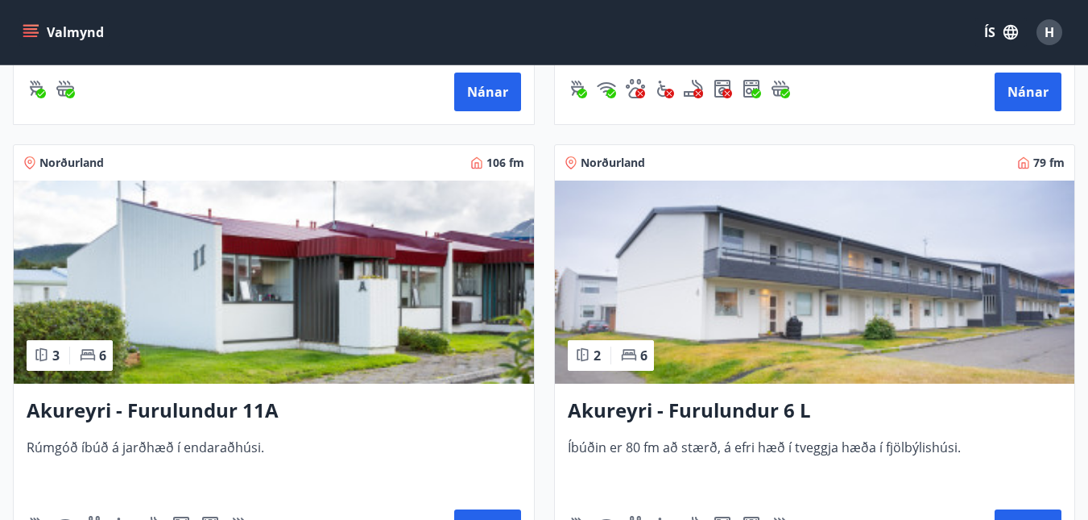
click at [308, 289] on img at bounding box center [274, 281] width 520 height 203
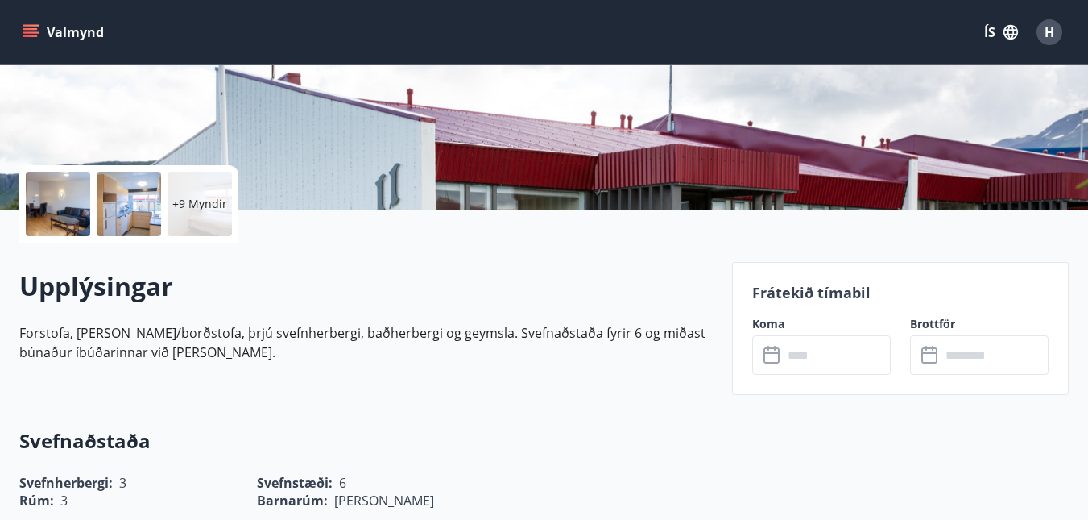
scroll to position [322, 0]
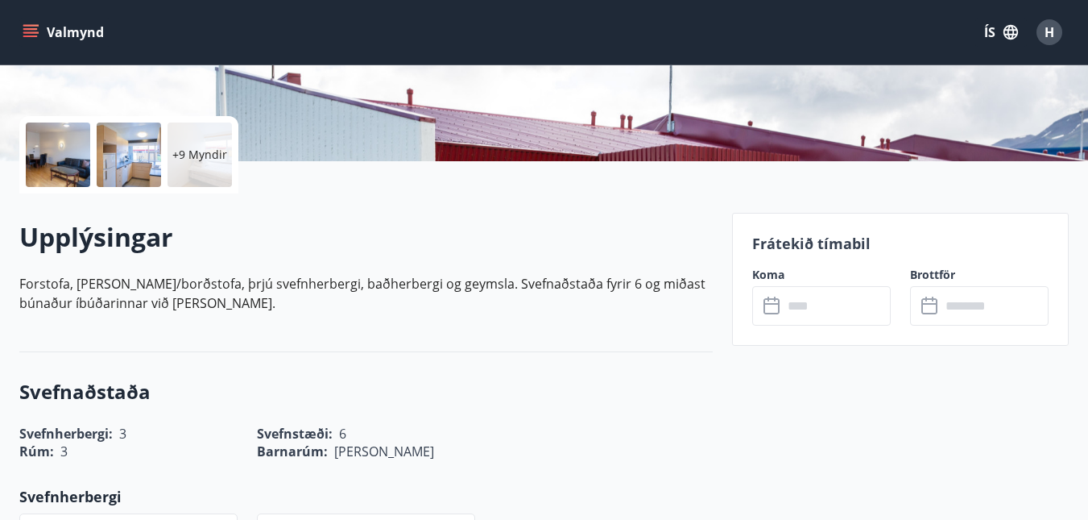
click at [807, 305] on input "text" at bounding box center [837, 305] width 108 height 39
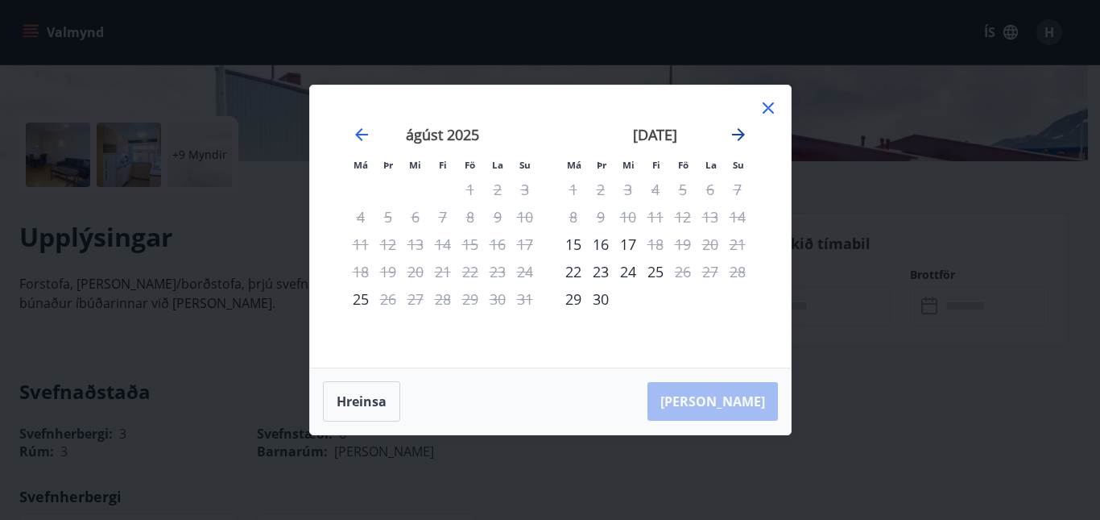
click at [739, 132] on icon "Move forward to switch to the next month." at bounding box center [738, 134] width 19 height 19
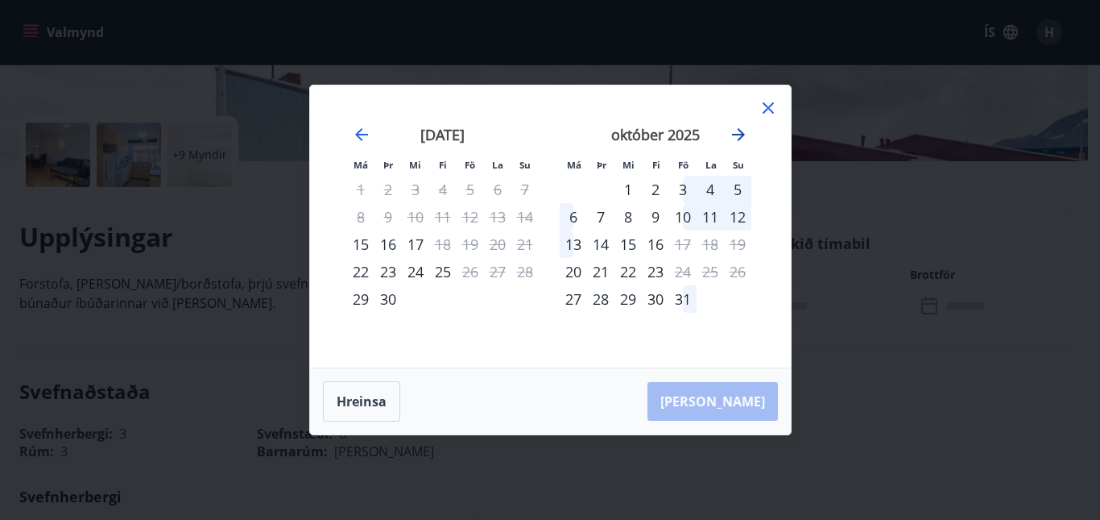
click at [739, 133] on icon "Move forward to switch to the next month." at bounding box center [738, 134] width 19 height 19
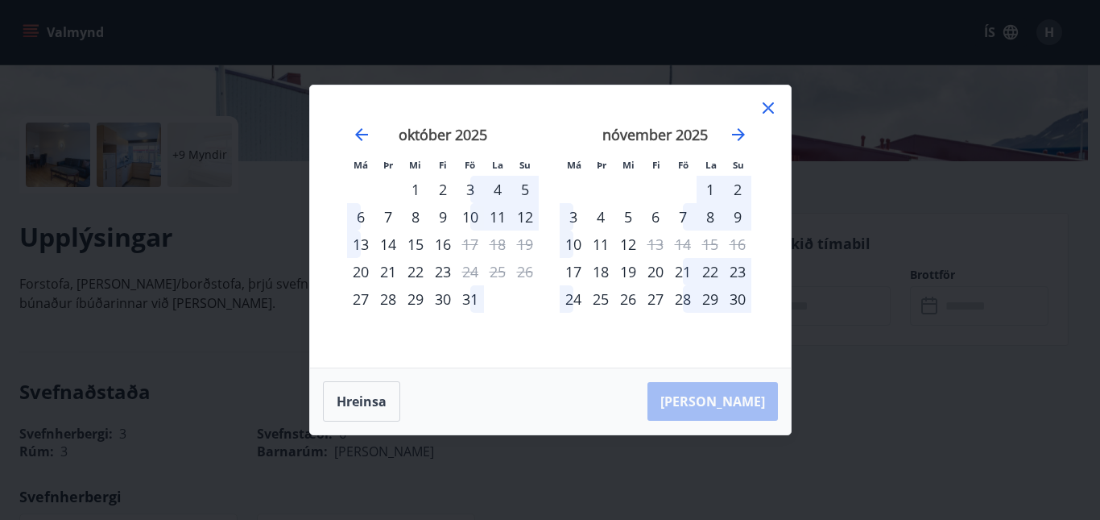
drag, startPoint x: 767, startPoint y: 113, endPoint x: 689, endPoint y: 28, distance: 115.1
click at [767, 112] on icon at bounding box center [768, 107] width 19 height 19
